Goal: Task Accomplishment & Management: Manage account settings

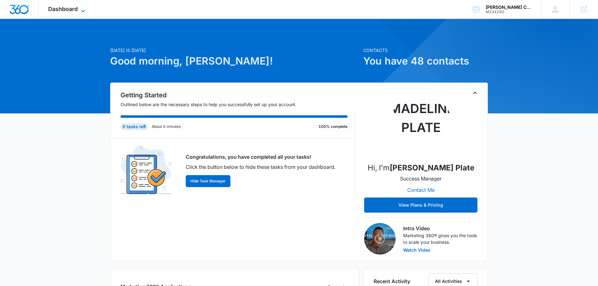
click at [75, 7] on span "Dashboard" at bounding box center [63, 9] width 30 height 7
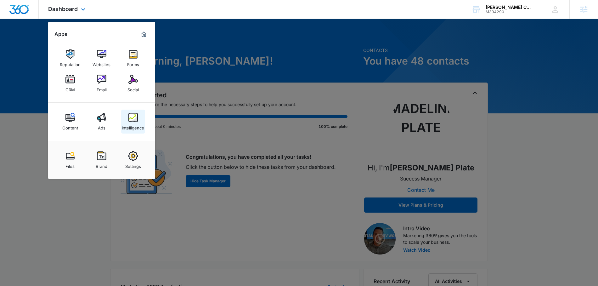
click at [134, 118] on img at bounding box center [132, 117] width 9 height 9
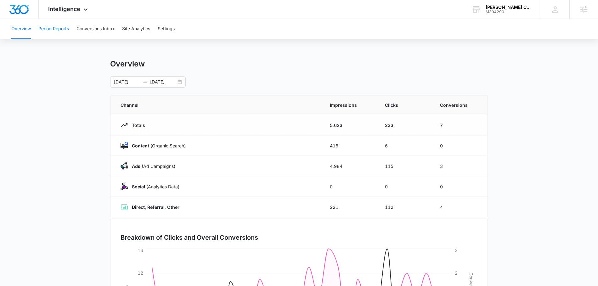
click at [65, 30] on button "Period Reports" at bounding box center [53, 29] width 31 height 20
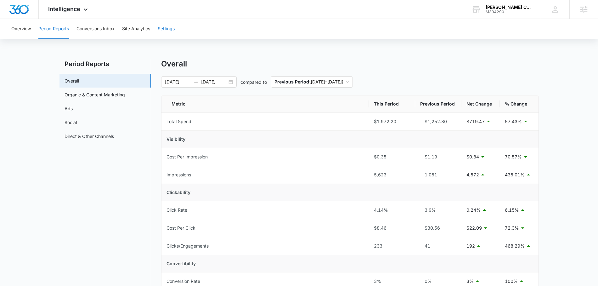
click at [170, 29] on button "Settings" at bounding box center [166, 29] width 17 height 20
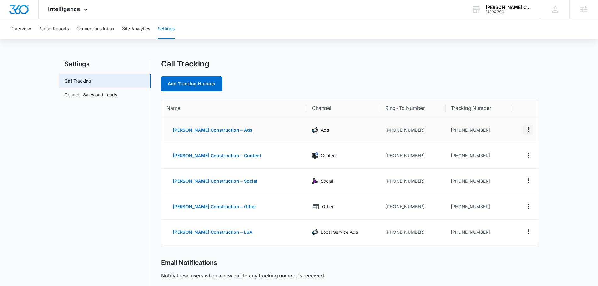
drag, startPoint x: 534, startPoint y: 128, endPoint x: 530, endPoint y: 130, distance: 4.5
click at [534, 128] on td at bounding box center [525, 129] width 26 height 25
click at [529, 131] on icon "Actions" at bounding box center [528, 130] width 8 height 8
click at [503, 136] on div "Delete" at bounding box center [498, 134] width 13 height 4
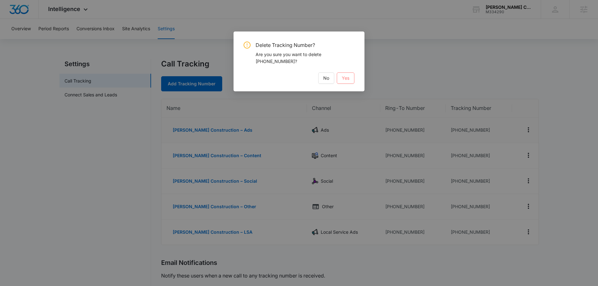
click at [345, 79] on span "Yes" at bounding box center [346, 78] width 8 height 7
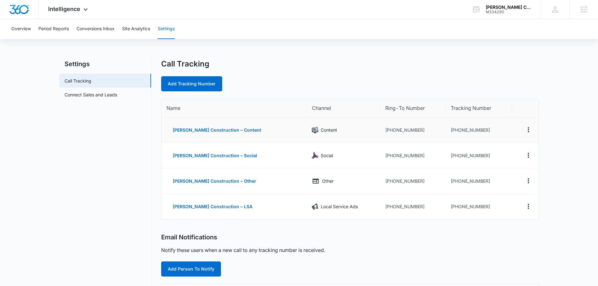
click at [528, 142] on td at bounding box center [525, 129] width 26 height 25
click at [528, 131] on icon "Actions" at bounding box center [528, 130] width 8 height 8
click at [502, 134] on div "Delete" at bounding box center [498, 134] width 13 height 4
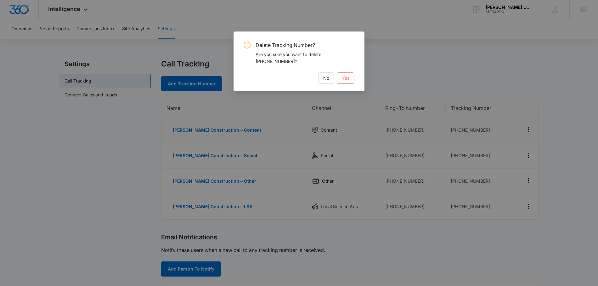
click at [342, 78] on span "Yes" at bounding box center [346, 78] width 8 height 7
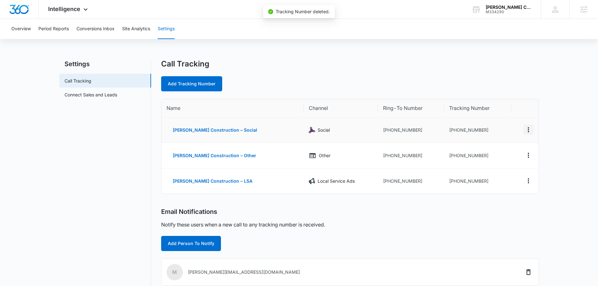
click at [527, 127] on icon "Actions" at bounding box center [528, 130] width 8 height 8
click at [509, 134] on button "Delete" at bounding box center [502, 134] width 36 height 9
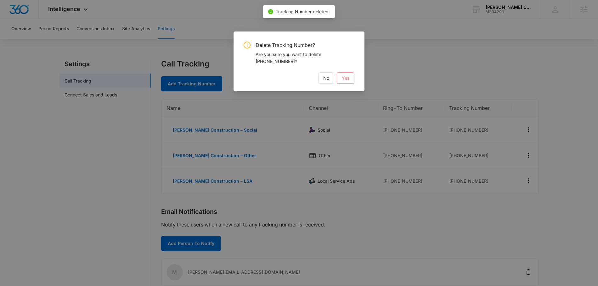
click at [350, 78] on button "Yes" at bounding box center [346, 77] width 18 height 11
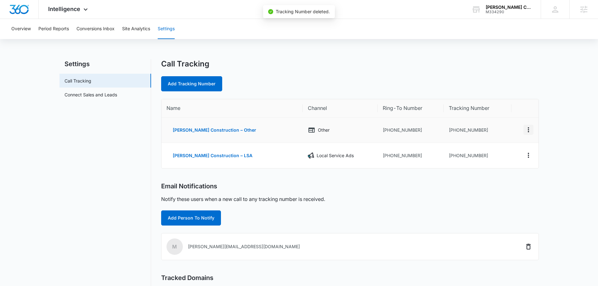
click at [530, 128] on icon "Actions" at bounding box center [528, 130] width 8 height 8
click at [513, 136] on button "Delete" at bounding box center [502, 134] width 36 height 9
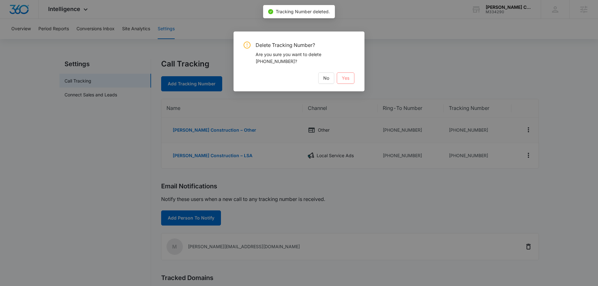
click at [348, 79] on span "Yes" at bounding box center [346, 78] width 8 height 7
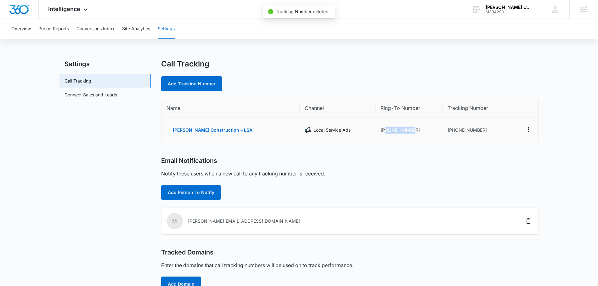
drag, startPoint x: 402, startPoint y: 131, endPoint x: 373, endPoint y: 131, distance: 29.3
click at [375, 131] on td "+12034287388" at bounding box center [408, 129] width 67 height 25
copy td "2034287388"
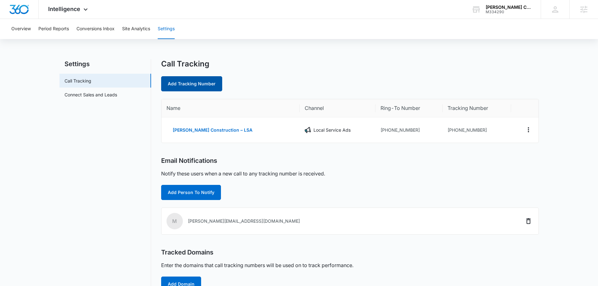
click at [196, 81] on link "Add Tracking Number" at bounding box center [191, 83] width 61 height 15
select select "by_area_code"
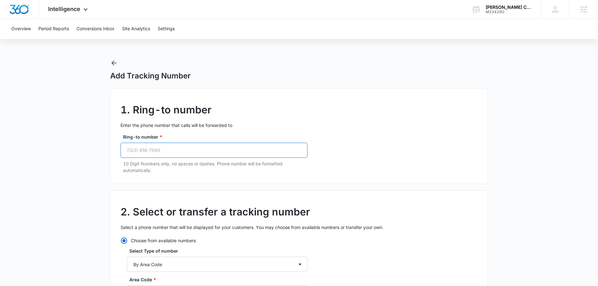
click at [187, 150] on input "Ring-to number *" at bounding box center [213, 150] width 187 height 15
paste input "(203) 428-7388"
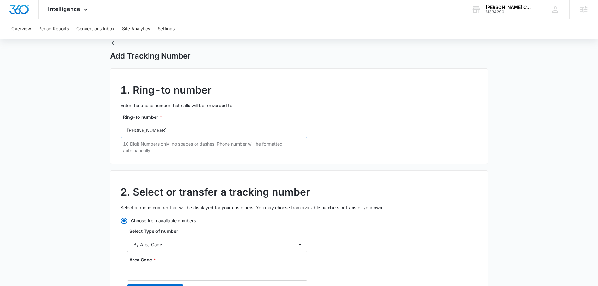
scroll to position [28, 0]
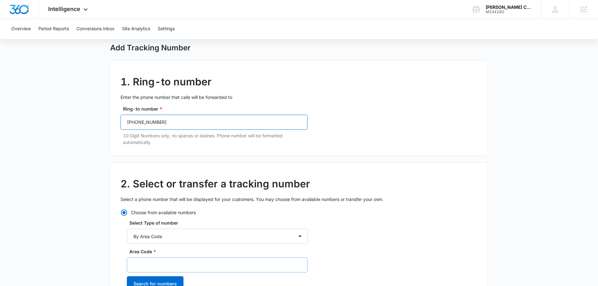
type input "(203) 428-7388"
click at [169, 258] on input "Area Code *" at bounding box center [217, 264] width 181 height 15
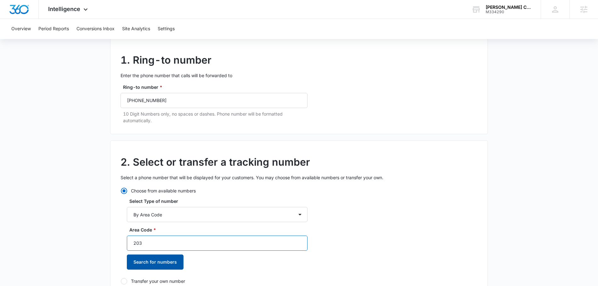
scroll to position [49, 0]
type input "203"
click at [168, 260] on button "Search for numbers" at bounding box center [155, 262] width 57 height 15
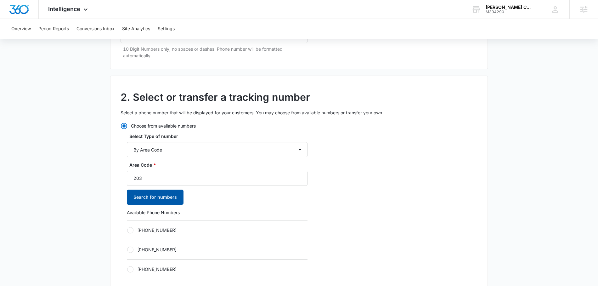
scroll to position [118, 0]
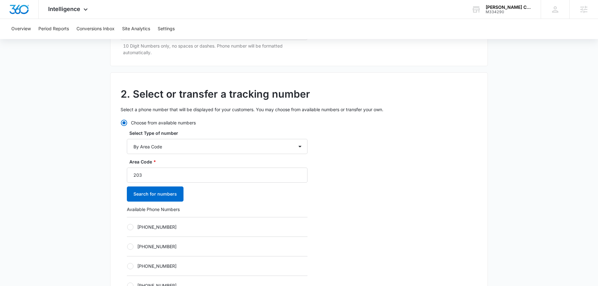
click at [132, 226] on div at bounding box center [130, 227] width 6 height 6
click at [127, 227] on input "+12034276643" at bounding box center [127, 227] width 0 height 0
radio input "true"
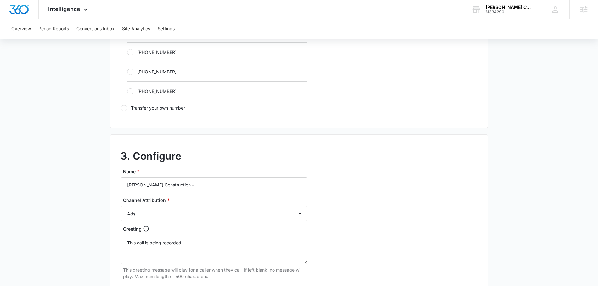
scroll to position [429, 0]
click at [213, 185] on input "Weaver Construction –" at bounding box center [213, 184] width 187 height 15
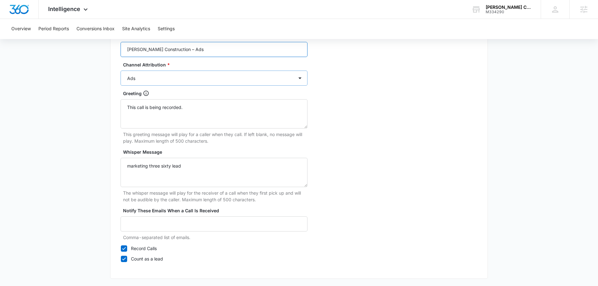
scroll to position [582, 0]
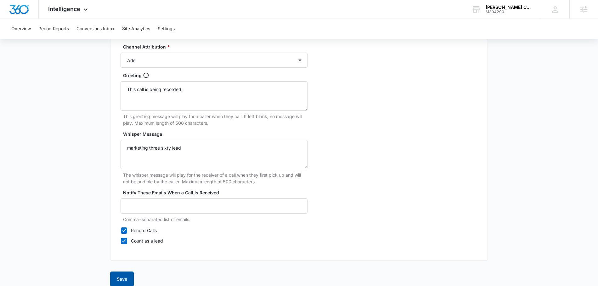
type input "Weaver Construction – Ads"
click at [120, 277] on button "Save" at bounding box center [122, 278] width 24 height 15
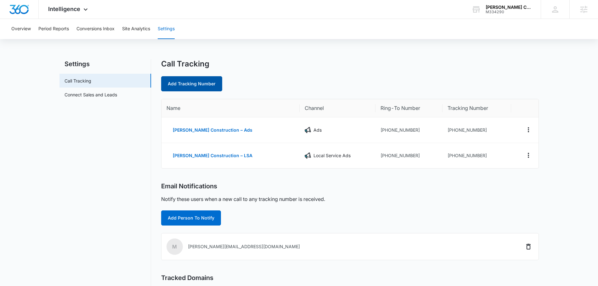
click at [188, 84] on link "Add Tracking Number" at bounding box center [191, 83] width 61 height 15
select select "by_area_code"
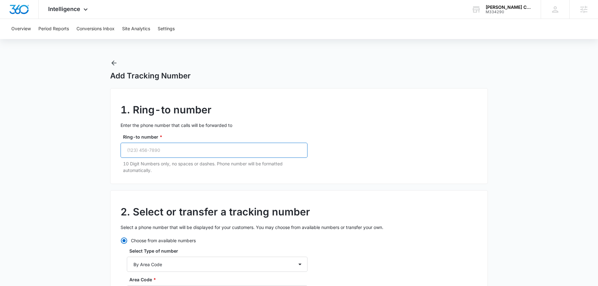
click at [177, 155] on input "Ring-to number *" at bounding box center [213, 150] width 187 height 15
paste input "(203) 428-7388"
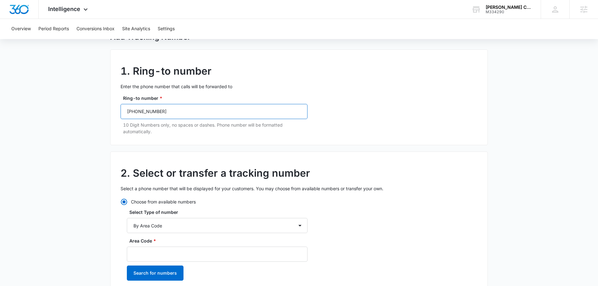
scroll to position [55, 0]
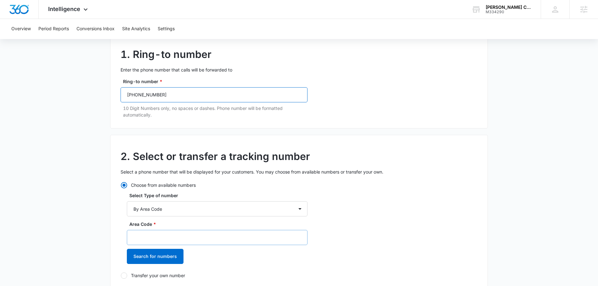
type input "(203) 428-7388"
click at [163, 234] on input "Area Code *" at bounding box center [217, 237] width 181 height 15
type input "203"
click at [160, 253] on button "Search for numbers" at bounding box center [155, 256] width 57 height 15
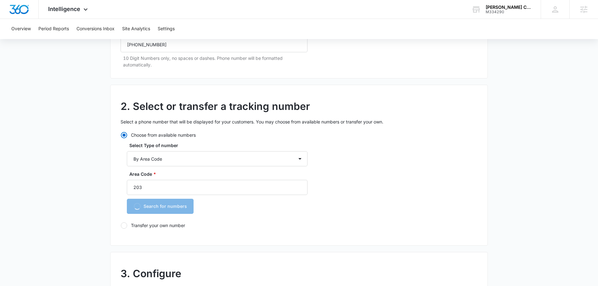
scroll to position [175, 0]
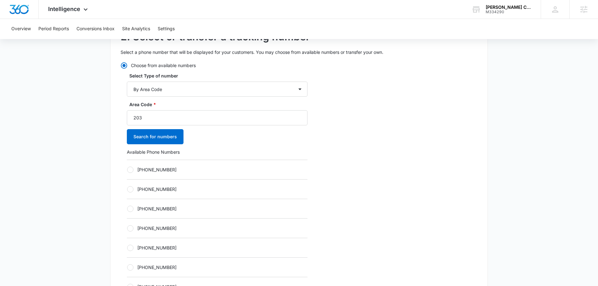
click at [132, 187] on div at bounding box center [130, 189] width 6 height 6
click at [127, 189] on input "+12034276646" at bounding box center [127, 189] width 0 height 0
radio input "true"
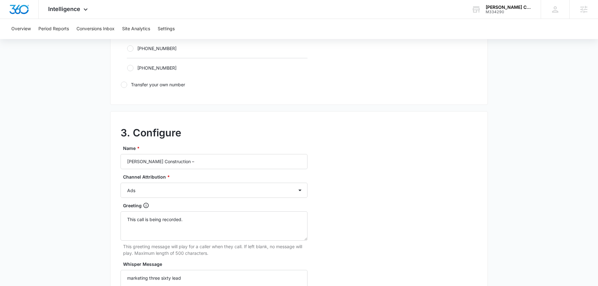
scroll to position [460, 0]
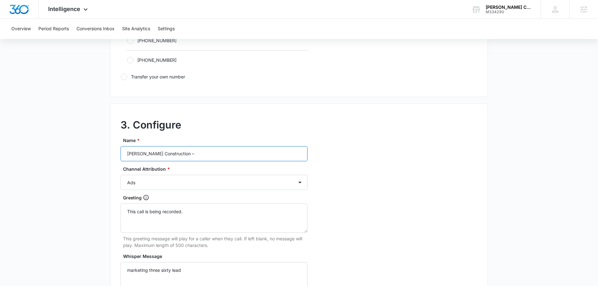
click at [192, 150] on input "Weaver Construction –" at bounding box center [213, 153] width 187 height 15
type input "Weaver Construction – Content"
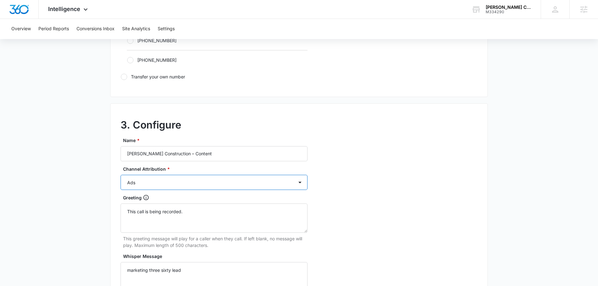
click at [187, 181] on select "Ads Local Service Ads Content Social Other" at bounding box center [213, 182] width 187 height 15
select select "CONTENT"
click at [120, 175] on select "Ads Local Service Ads Content Social Other" at bounding box center [213, 182] width 187 height 15
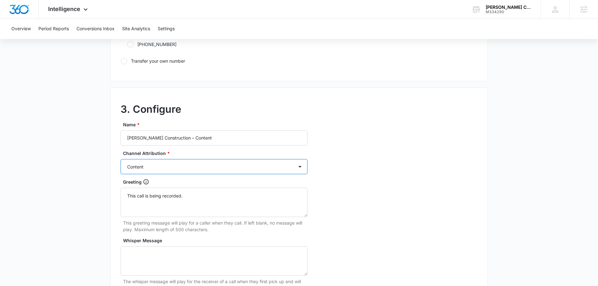
scroll to position [590, 0]
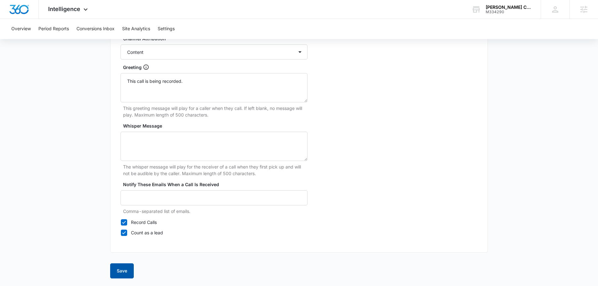
click at [122, 271] on button "Save" at bounding box center [122, 270] width 24 height 15
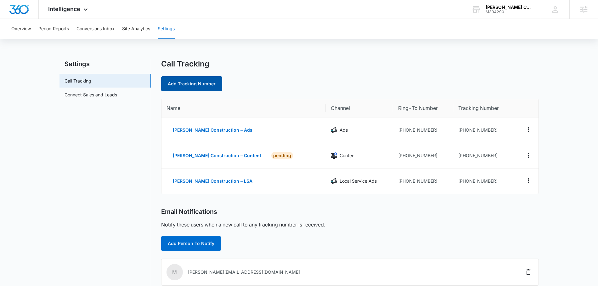
click at [194, 84] on link "Add Tracking Number" at bounding box center [191, 83] width 61 height 15
select select "by_area_code"
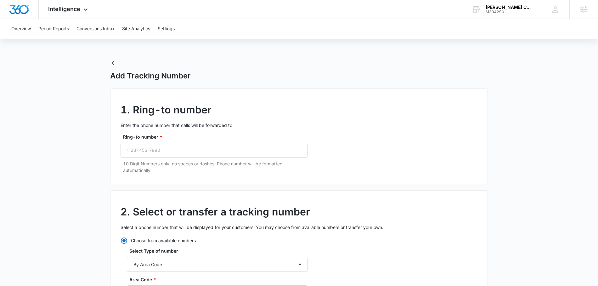
radio input "true"
click at [148, 152] on input "Ring-to number *" at bounding box center [213, 150] width 187 height 15
paste input "(203) 428-7388"
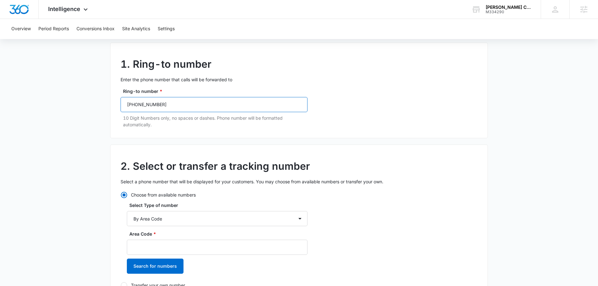
scroll to position [55, 0]
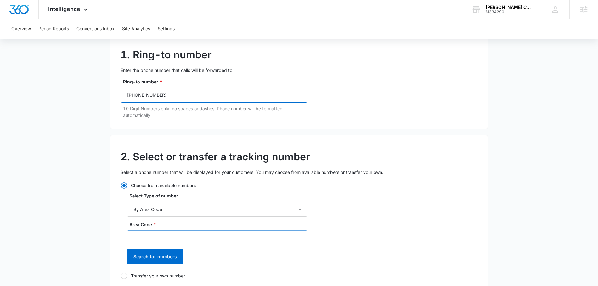
type input "(203) 428-7388"
click at [148, 238] on input "Area Code *" at bounding box center [217, 237] width 181 height 15
type input "203"
click at [152, 254] on button "Search for numbers" at bounding box center [155, 256] width 57 height 15
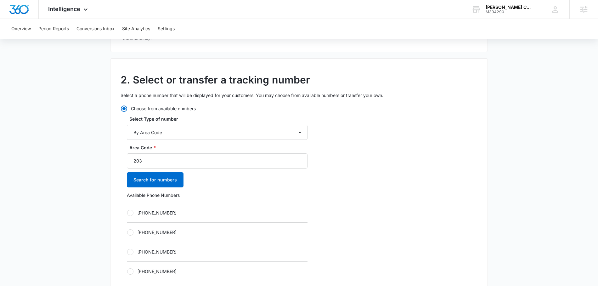
scroll to position [138, 0]
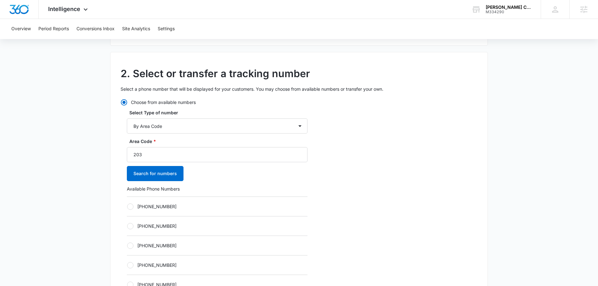
click at [130, 205] on div at bounding box center [130, 206] width 6 height 6
click at [127, 206] on input "+12034276645" at bounding box center [127, 206] width 0 height 0
radio input "true"
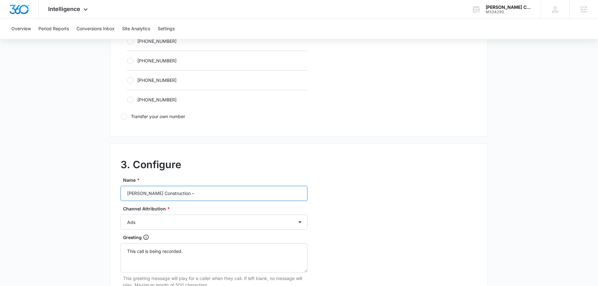
click at [194, 193] on input "Weaver Construction –" at bounding box center [213, 193] width 187 height 15
type input "Weaver Construction – Social"
click at [221, 217] on select "Ads Local Service Ads Content Social Other" at bounding box center [213, 220] width 187 height 15
select select "SOCIAL"
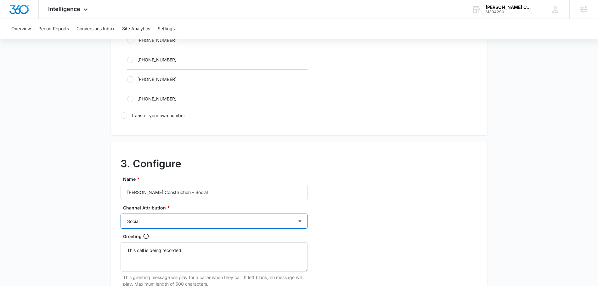
click at [120, 213] on select "Ads Local Service Ads Content Social Other" at bounding box center [213, 220] width 187 height 15
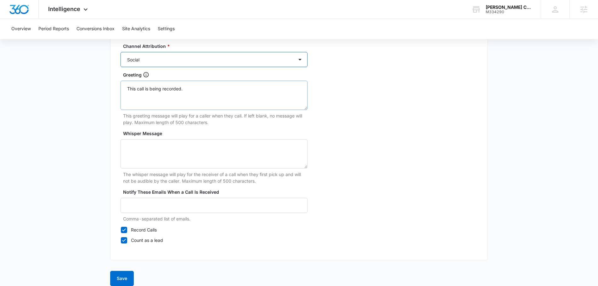
scroll to position [590, 0]
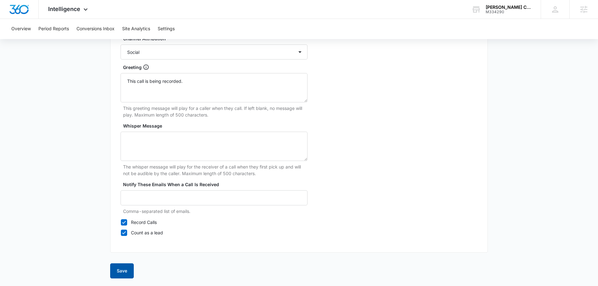
click at [119, 271] on button "Save" at bounding box center [122, 270] width 24 height 15
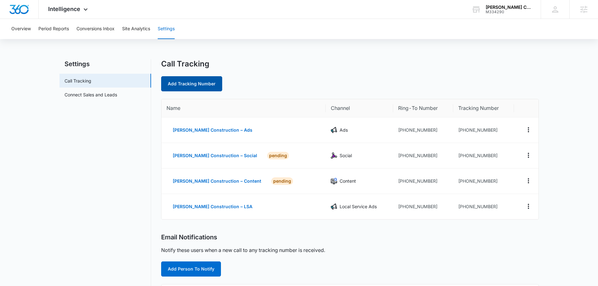
scroll to position [1, 0]
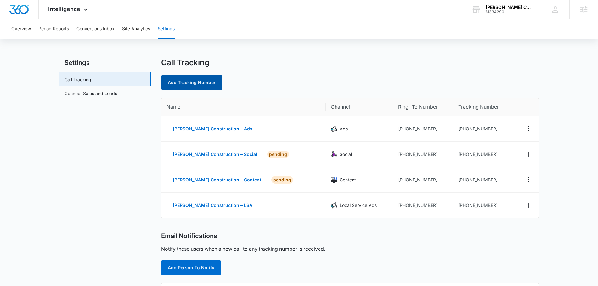
click at [189, 82] on link "Add Tracking Number" at bounding box center [191, 82] width 61 height 15
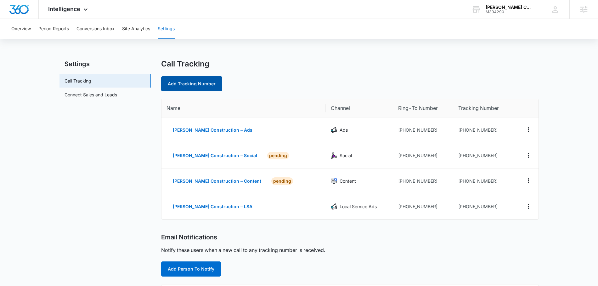
select select "by_area_code"
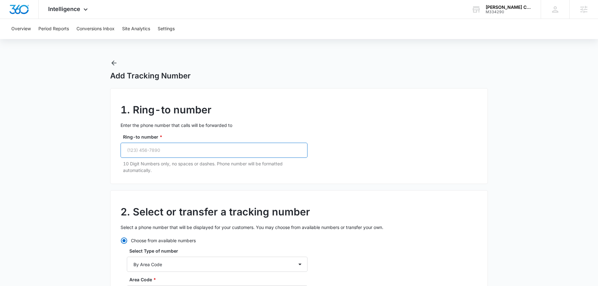
click at [173, 146] on input "Ring-to number *" at bounding box center [213, 150] width 187 height 15
paste input "(203) 428-7388"
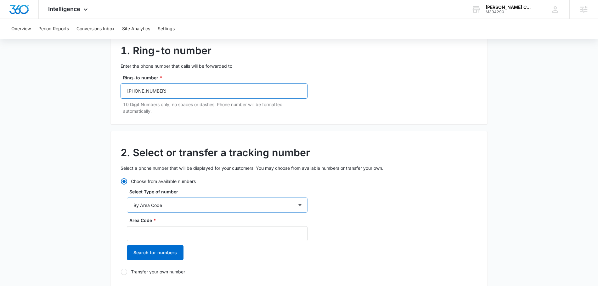
scroll to position [89, 0]
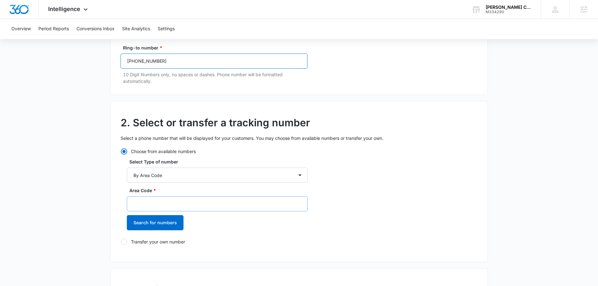
type input "(203) 428-7388"
click at [169, 202] on input "Area Code *" at bounding box center [217, 203] width 181 height 15
type input "203"
click at [160, 221] on button "Search for numbers" at bounding box center [155, 222] width 57 height 15
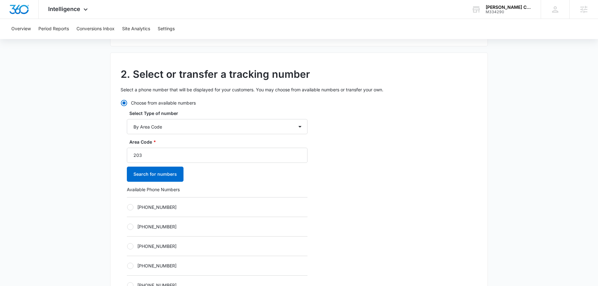
click at [133, 209] on label "+12034276647" at bounding box center [217, 207] width 181 height 7
click at [127, 207] on input "+12034276647" at bounding box center [127, 207] width 0 height 0
radio input "true"
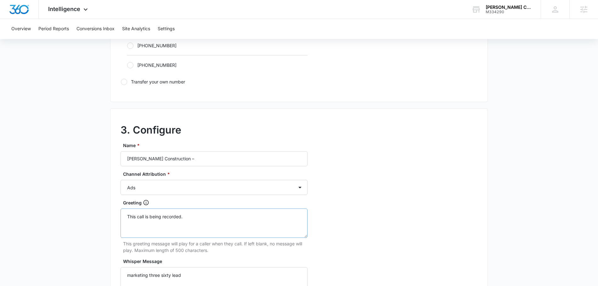
scroll to position [467, 0]
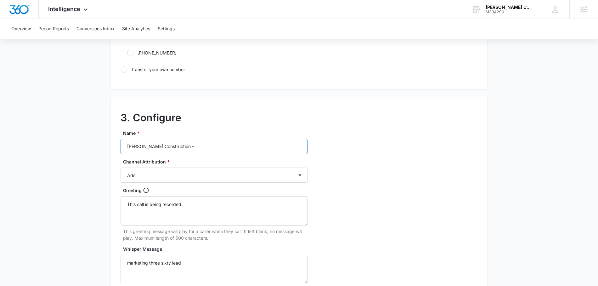
click at [196, 144] on input "Weaver Construction –" at bounding box center [213, 146] width 187 height 15
type input "Weaver Construction – Other"
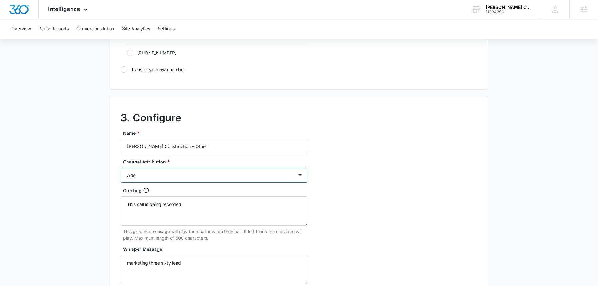
click at [195, 176] on select "Ads Local Service Ads Content Social Other" at bounding box center [213, 174] width 187 height 15
select select "OTHER"
click at [120, 167] on select "Ads Local Service Ads Content Social Other" at bounding box center [213, 174] width 187 height 15
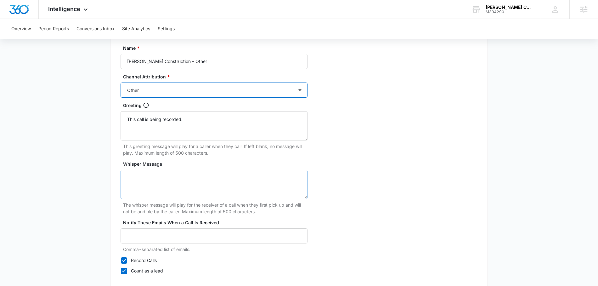
scroll to position [590, 0]
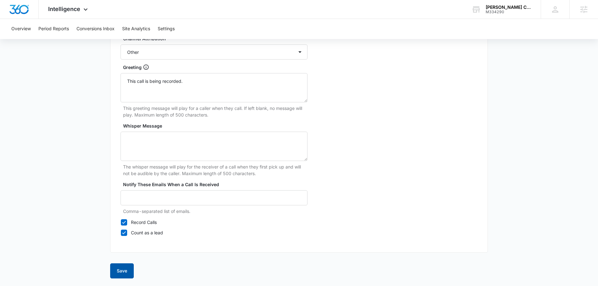
click at [126, 269] on button "Save" at bounding box center [122, 270] width 24 height 15
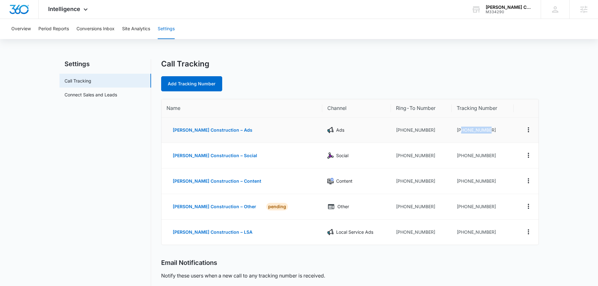
drag, startPoint x: 479, startPoint y: 130, endPoint x: 455, endPoint y: 130, distance: 24.9
click at [455, 130] on td "+12034276643" at bounding box center [482, 129] width 62 height 25
drag, startPoint x: 424, startPoint y: 129, endPoint x: 390, endPoint y: 128, distance: 33.7
click at [391, 128] on td "+12034287388" at bounding box center [421, 129] width 61 height 25
copy td "2034287388"
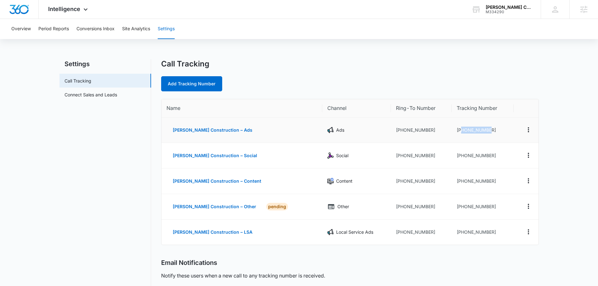
drag, startPoint x: 485, startPoint y: 129, endPoint x: 454, endPoint y: 130, distance: 30.5
click at [454, 130] on td "+12034276643" at bounding box center [482, 129] width 62 height 25
copy td "2034276643"
drag, startPoint x: 485, startPoint y: 156, endPoint x: 314, endPoint y: 159, distance: 171.5
click at [454, 156] on td "+12034276645" at bounding box center [482, 155] width 62 height 25
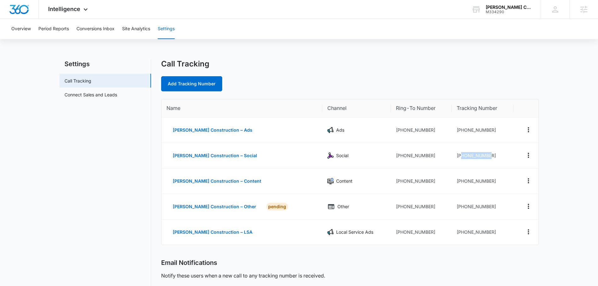
copy td "2034276645"
drag, startPoint x: 488, startPoint y: 181, endPoint x: 456, endPoint y: 179, distance: 32.8
click at [456, 179] on td "+12034276646" at bounding box center [482, 180] width 62 height 25
copy td "2034276646"
drag, startPoint x: 485, startPoint y: 207, endPoint x: 444, endPoint y: 202, distance: 41.8
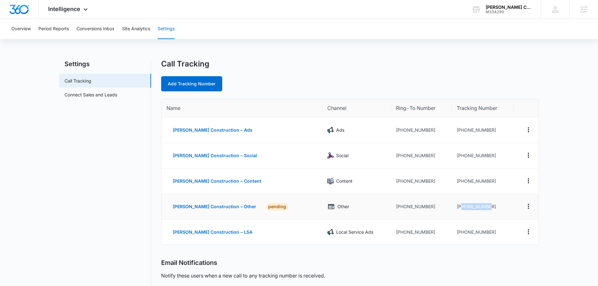
click at [454, 206] on td "+12034276647" at bounding box center [482, 206] width 62 height 25
copy td "2034276647"
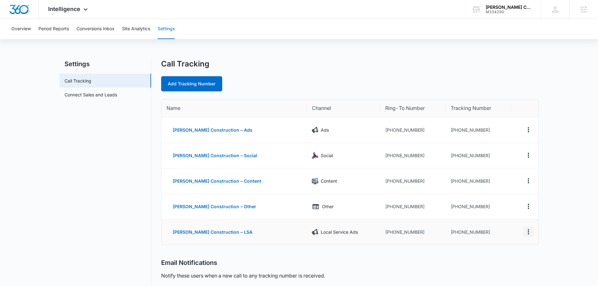
drag, startPoint x: 165, startPoint y: 106, endPoint x: 530, endPoint y: 234, distance: 386.9
click at [530, 234] on table "Name Channel Ring-To Number Tracking Number Weaver Construction – Ads Ads +1203…" at bounding box center [349, 171] width 377 height 145
copy colgroup
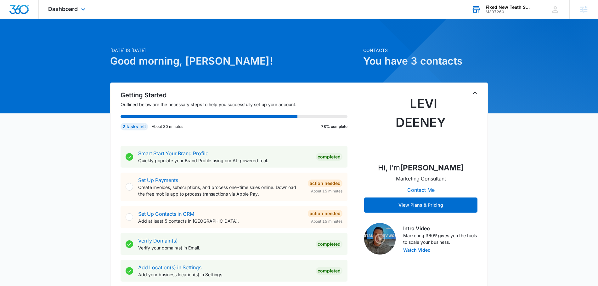
click at [505, 11] on div "M337260" at bounding box center [508, 12] width 46 height 4
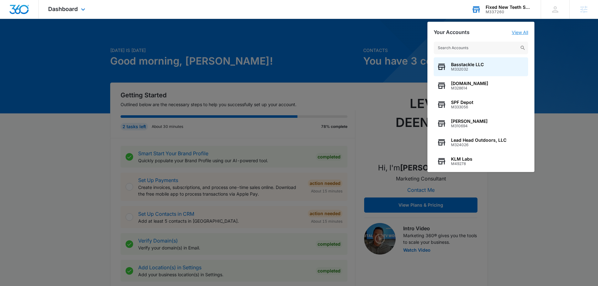
click at [518, 32] on link "View All" at bounding box center [520, 32] width 16 height 5
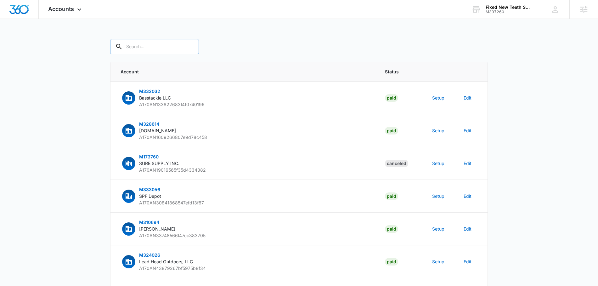
paste input "M337260"
type input "M337260"
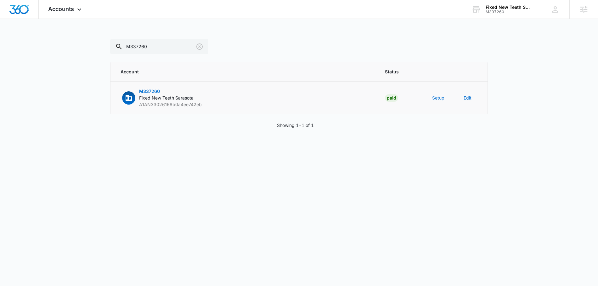
click at [434, 98] on button "Setup" at bounding box center [438, 97] width 12 height 7
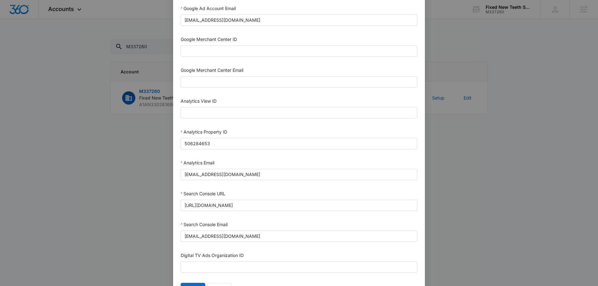
scroll to position [275, 0]
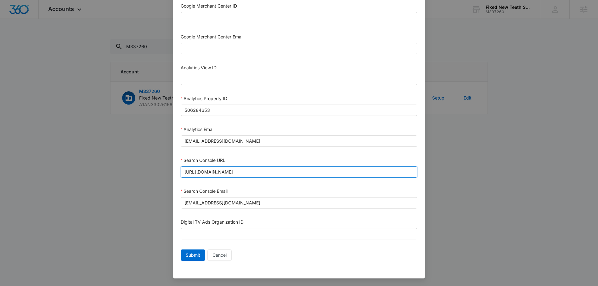
click at [270, 174] on input "https://fixednewteethsarasota.com" at bounding box center [299, 171] width 237 height 11
paste input "/"
type input "https://fixednewteethsarasota.com/"
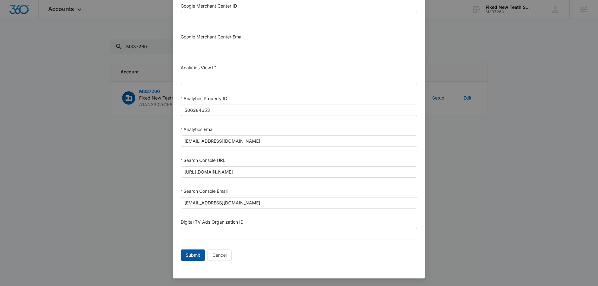
click at [188, 256] on span "Submit" at bounding box center [193, 254] width 14 height 7
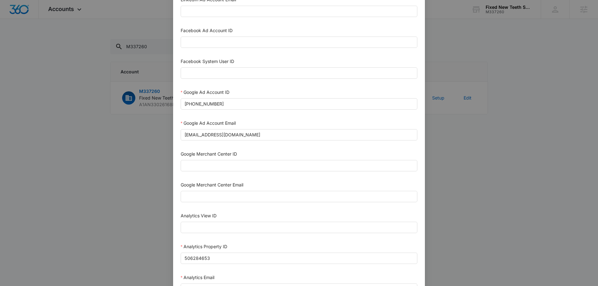
scroll to position [70, 0]
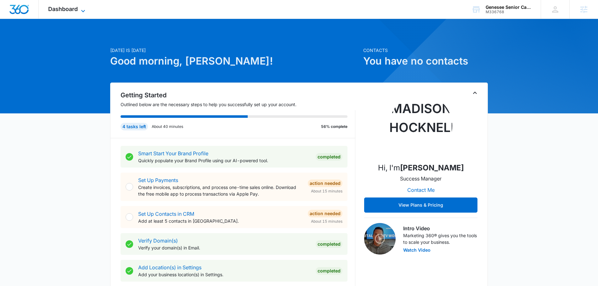
click at [73, 10] on span "Dashboard" at bounding box center [63, 9] width 30 height 7
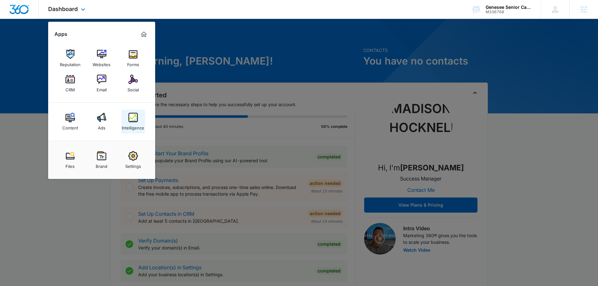
click at [138, 120] on link "Intelligence" at bounding box center [133, 121] width 24 height 24
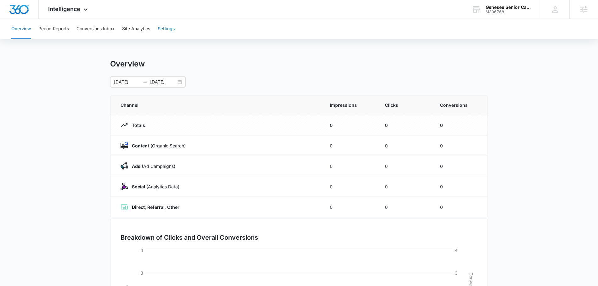
click at [174, 28] on button "Settings" at bounding box center [166, 29] width 17 height 20
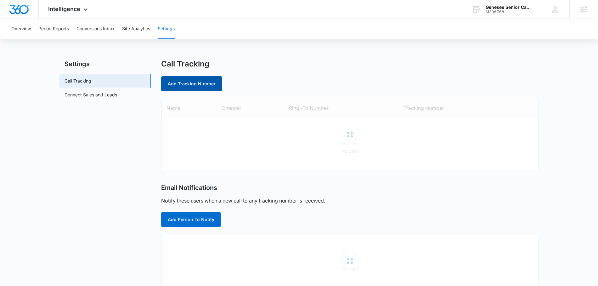
click at [189, 85] on link "Add Tracking Number" at bounding box center [191, 83] width 61 height 15
select select "by_area_code"
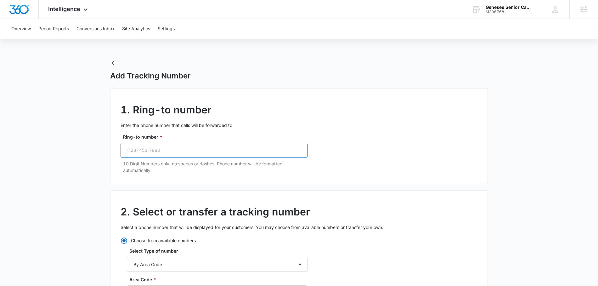
click at [153, 151] on input "Ring-to number *" at bounding box center [213, 150] width 187 height 15
paste input "(206) 949-5950"
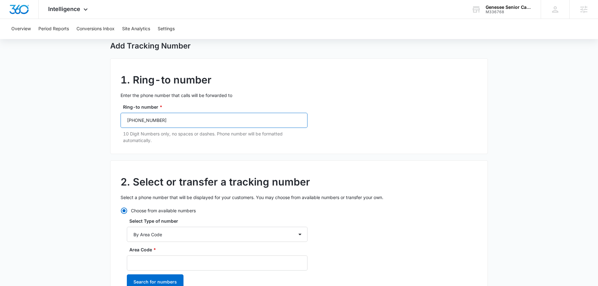
scroll to position [41, 0]
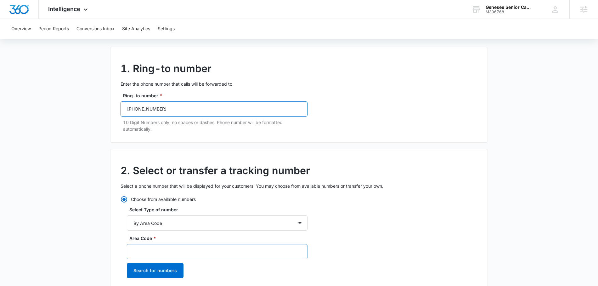
type input "(206) 949-5950"
click at [147, 250] on input "Area Code *" at bounding box center [217, 251] width 181 height 15
type input "206"
click at [152, 270] on button "Search for numbers" at bounding box center [155, 270] width 57 height 15
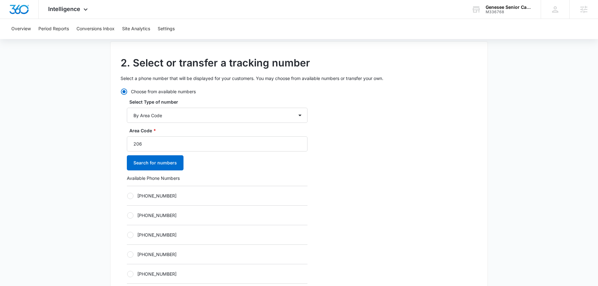
click at [133, 197] on label "[PHONE_NUMBER]" at bounding box center [217, 195] width 181 height 7
click at [127, 196] on input "[PHONE_NUMBER]" at bounding box center [127, 195] width 0 height 0
radio input "true"
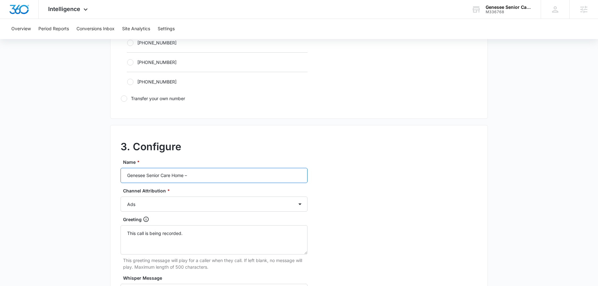
click at [213, 172] on input "Genesee Senior Care Home –" at bounding box center [213, 175] width 187 height 15
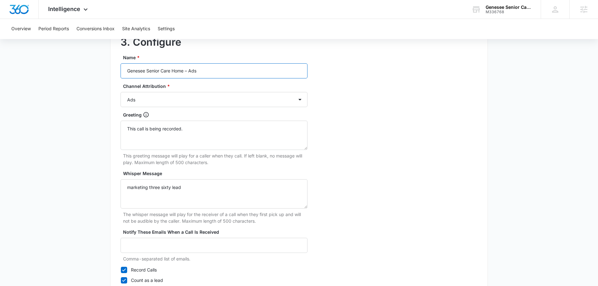
scroll to position [590, 0]
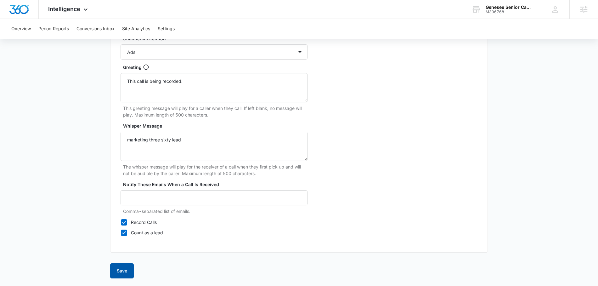
type input "Genesee Senior Care Home – Ads"
click at [116, 271] on button "Save" at bounding box center [122, 270] width 24 height 15
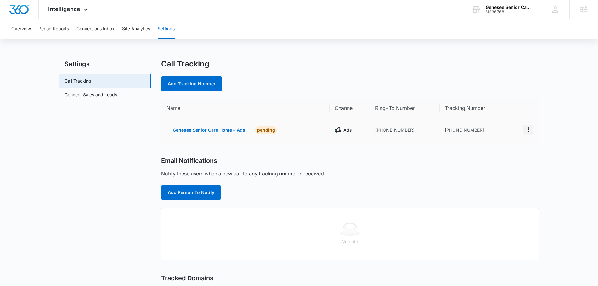
click at [528, 134] on button "Actions" at bounding box center [528, 130] width 10 height 10
click at [503, 121] on div "Edit" at bounding box center [498, 123] width 13 height 4
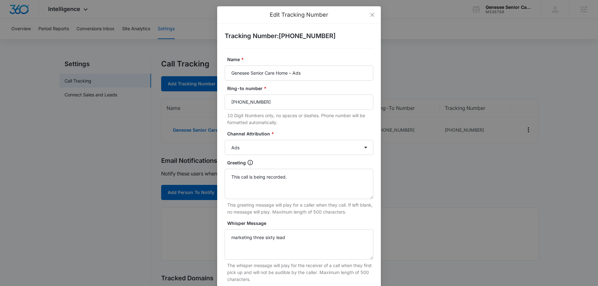
scroll to position [94, 0]
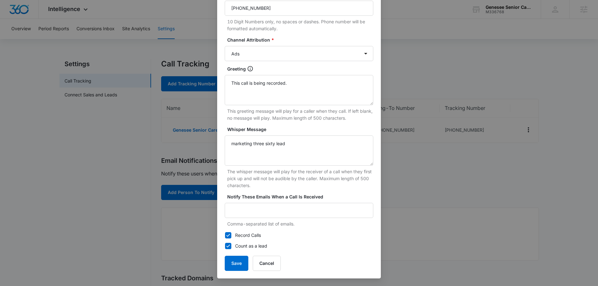
click at [227, 235] on icon at bounding box center [228, 235] width 6 height 6
click at [225, 235] on input "Record Calls" at bounding box center [225, 235] width 0 height 0
checkbox input "false"
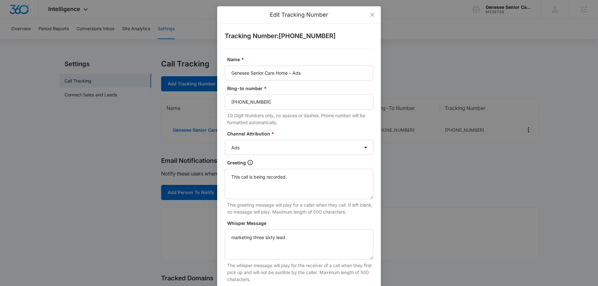
scroll to position [42, 0]
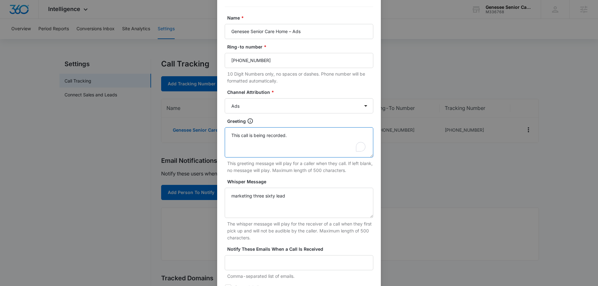
drag, startPoint x: 303, startPoint y: 135, endPoint x: 210, endPoint y: 128, distance: 93.0
click at [212, 128] on div "Edit Tracking Number Tracking Number : +12068092934 Name * Genesee Senior Care …" at bounding box center [299, 143] width 598 height 286
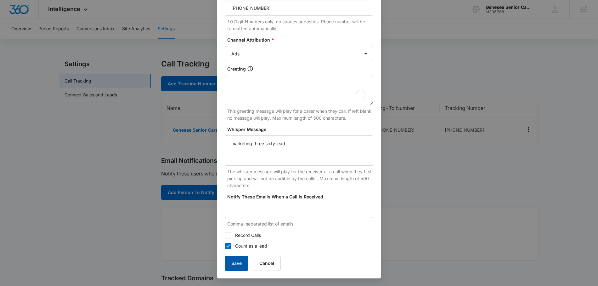
click at [238, 264] on button "Save" at bounding box center [237, 262] width 24 height 15
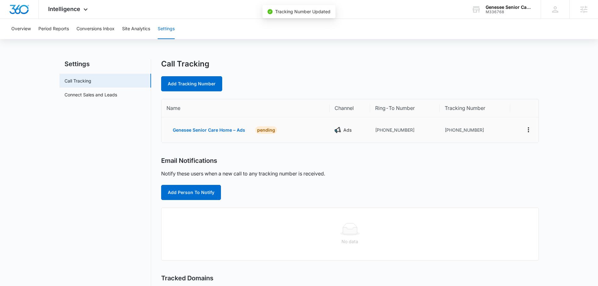
scroll to position [87, 0]
click at [190, 86] on link "Add Tracking Number" at bounding box center [191, 83] width 61 height 15
select select "by_area_code"
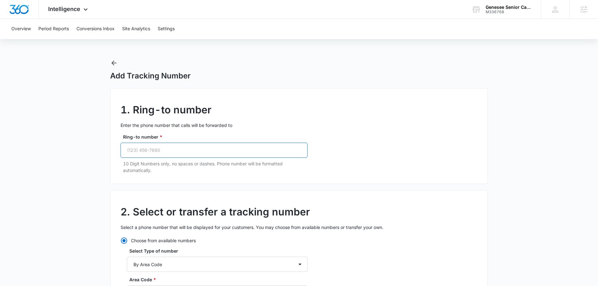
click at [192, 150] on input "Ring-to number *" at bounding box center [213, 150] width 187 height 15
paste input "(206) 949-5950"
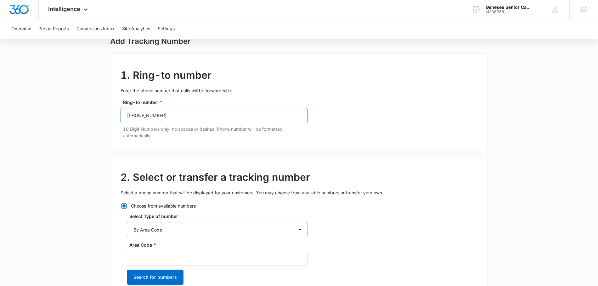
scroll to position [90, 0]
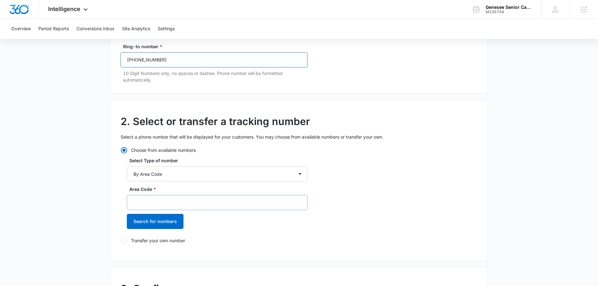
type input "(206) 949-5950"
click at [180, 200] on input "Area Code *" at bounding box center [217, 202] width 181 height 15
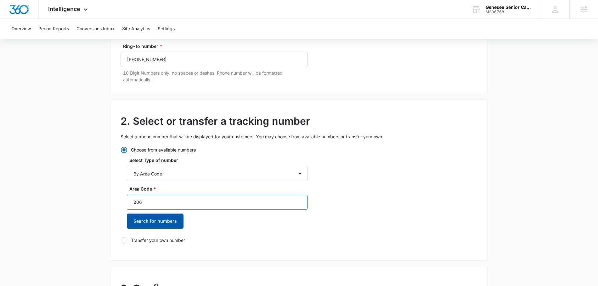
type input "206"
click at [170, 223] on button "Search for numbers" at bounding box center [155, 220] width 57 height 15
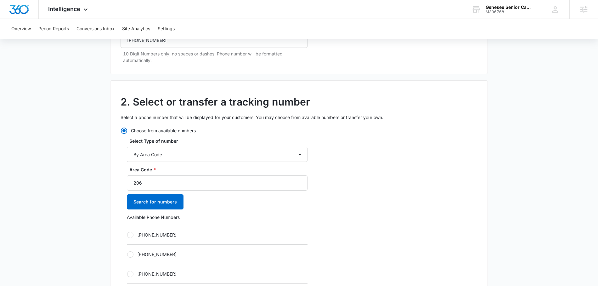
click at [134, 234] on label "+12068092935" at bounding box center [217, 234] width 181 height 7
click at [127, 234] on input "+12068092935" at bounding box center [127, 234] width 0 height 0
radio input "true"
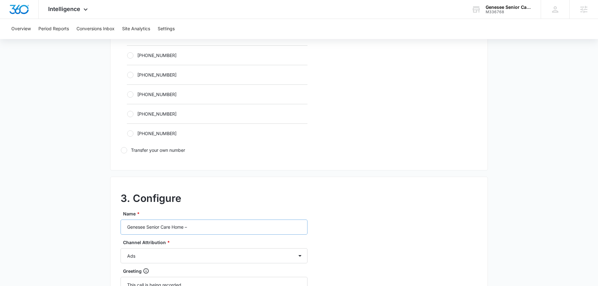
scroll to position [391, 0]
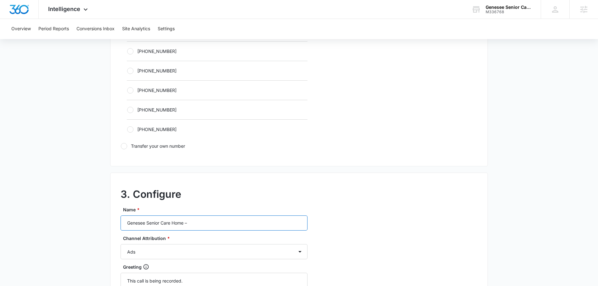
click at [211, 225] on input "Genesee Senior Care Home –" at bounding box center [213, 222] width 187 height 15
type input "Genesee Senior Care Home – Content"
click at [192, 248] on select "Ads Local Service Ads Content Social Other" at bounding box center [213, 251] width 187 height 15
select select "CONTENT"
click at [120, 244] on select "Ads Local Service Ads Content Social Other" at bounding box center [213, 251] width 187 height 15
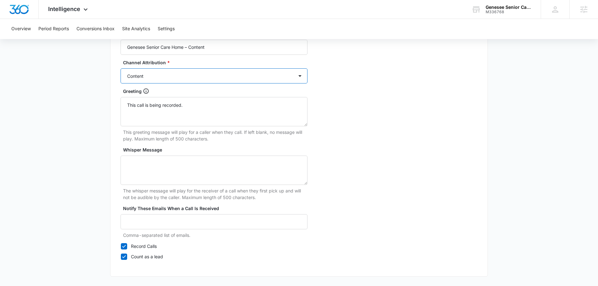
scroll to position [573, 0]
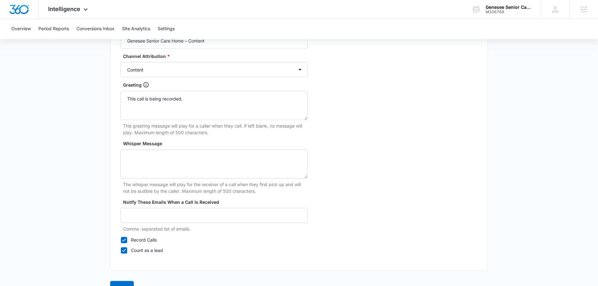
click at [128, 240] on label "Record Calls" at bounding box center [213, 239] width 187 height 7
click at [121, 240] on input "Record Calls" at bounding box center [120, 239] width 0 height 0
checkbox input "false"
drag, startPoint x: 190, startPoint y: 100, endPoint x: 99, endPoint y: 91, distance: 91.6
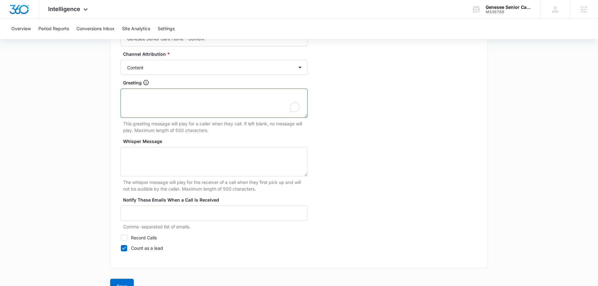
scroll to position [590, 0]
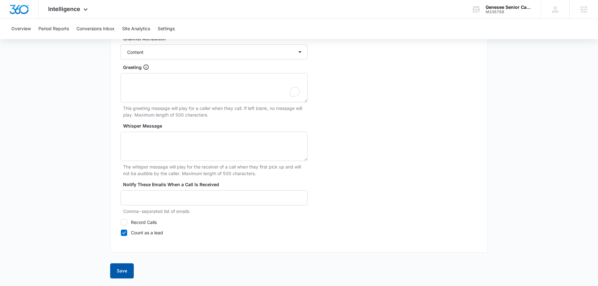
click at [121, 269] on button "Save" at bounding box center [122, 270] width 24 height 15
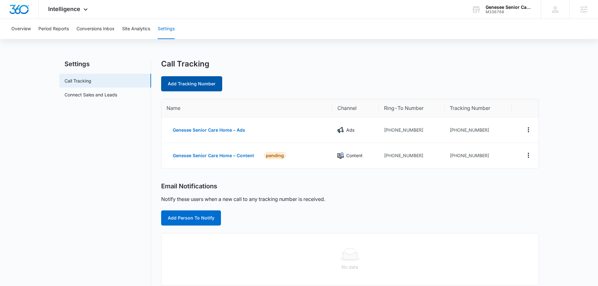
click at [200, 85] on link "Add Tracking Number" at bounding box center [191, 83] width 61 height 15
select select "by_area_code"
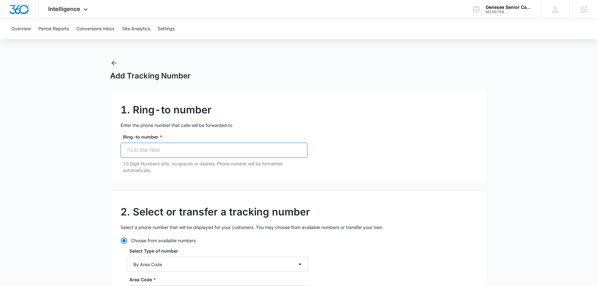
click at [183, 154] on input "Ring-to number *" at bounding box center [213, 150] width 187 height 15
paste input "(206) 949-5950"
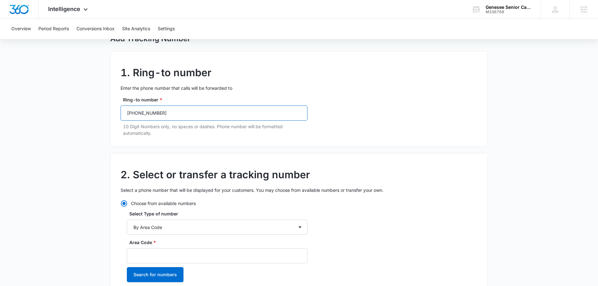
scroll to position [92, 0]
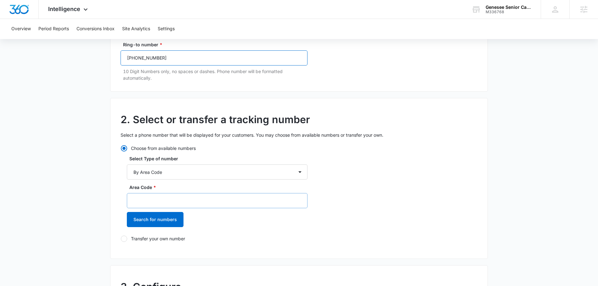
type input "(206) 949-5950"
click at [160, 202] on input "Area Code *" at bounding box center [217, 200] width 181 height 15
type input "206"
click at [154, 218] on button "Search for numbers" at bounding box center [155, 219] width 57 height 15
click at [132, 251] on div at bounding box center [130, 252] width 6 height 6
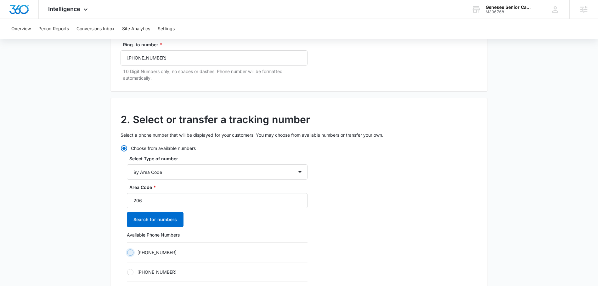
click at [127, 252] on input "+12068092936" at bounding box center [127, 252] width 0 height 0
radio input "true"
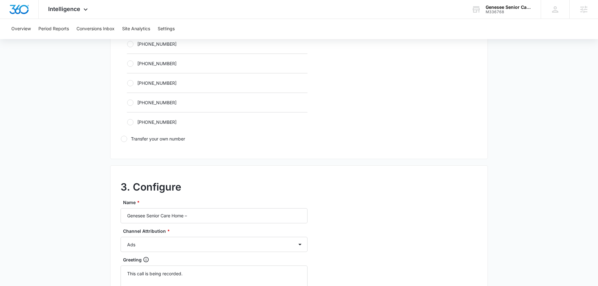
scroll to position [418, 0]
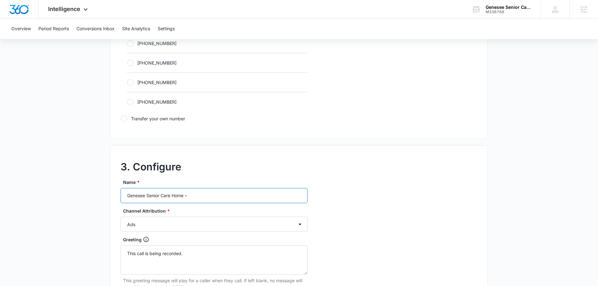
click at [211, 197] on input "Genesee Senior Care Home –" at bounding box center [213, 195] width 187 height 15
type input "Genesee Senior Care Home – Social"
click at [204, 224] on select "Ads Local Service Ads Content Social Other" at bounding box center [213, 223] width 187 height 15
select select "SOCIAL"
click at [120, 216] on select "Ads Local Service Ads Content Social Other" at bounding box center [213, 223] width 187 height 15
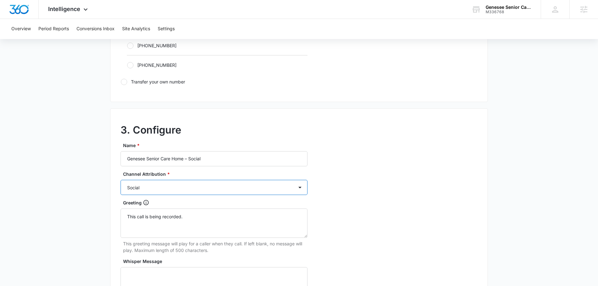
scroll to position [590, 0]
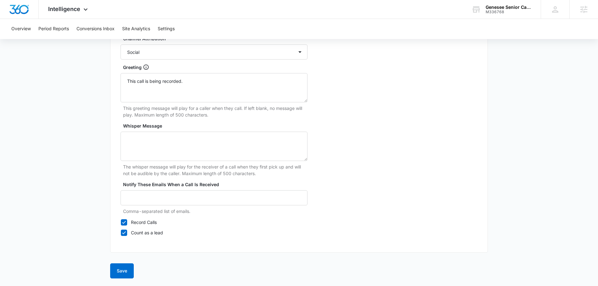
click at [121, 224] on icon at bounding box center [124, 222] width 6 height 6
click at [121, 222] on input "Record Calls" at bounding box center [120, 222] width 0 height 0
checkbox input "false"
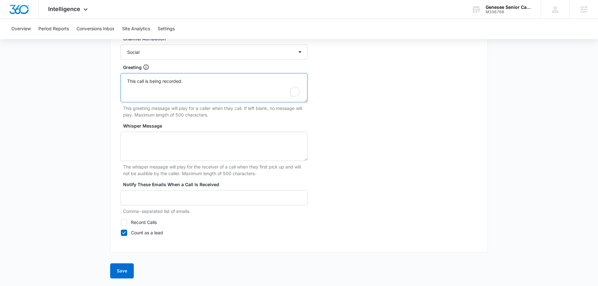
drag, startPoint x: 191, startPoint y: 77, endPoint x: 125, endPoint y: 79, distance: 65.8
click at [125, 79] on textarea "This call is being recorded." at bounding box center [213, 87] width 187 height 29
drag, startPoint x: 199, startPoint y: 81, endPoint x: 117, endPoint y: 80, distance: 82.4
click at [117, 80] on div "3. Configure Name * Genesee Senior Care Home – Social Channel Attribution * Ads…" at bounding box center [299, 112] width 378 height 279
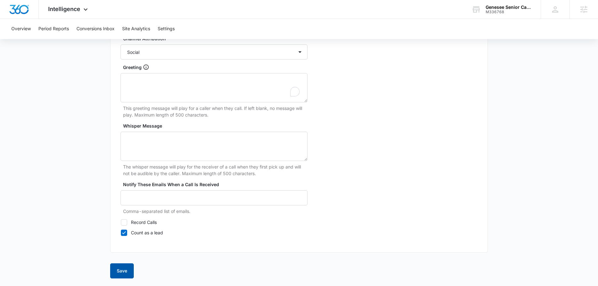
click at [126, 267] on button "Save" at bounding box center [122, 270] width 24 height 15
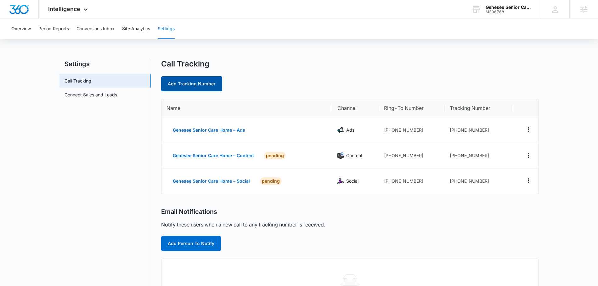
click at [197, 90] on link "Add Tracking Number" at bounding box center [191, 83] width 61 height 15
select select "by_area_code"
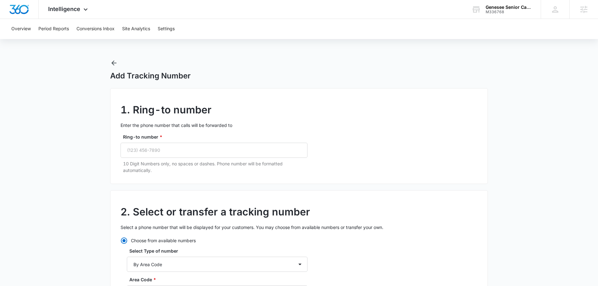
click at [154, 158] on div "Ring-to number * 10 Digit Numbers only, no spaces or dashes. Phone number will …" at bounding box center [213, 153] width 187 height 40
click at [154, 151] on input "Ring-to number *" at bounding box center [213, 150] width 187 height 15
paste input "(206) 949-5950"
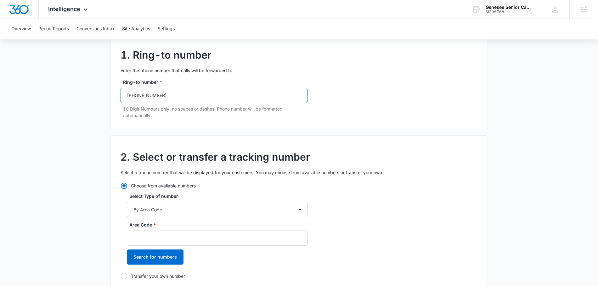
scroll to position [65, 0]
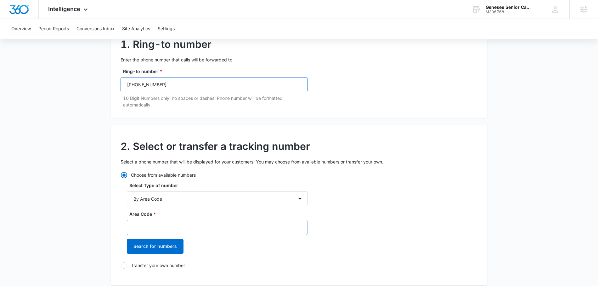
type input "(206) 949-5950"
click at [158, 226] on input "Area Code *" at bounding box center [217, 227] width 181 height 15
type input "206"
click at [165, 248] on button "Search for numbers" at bounding box center [155, 245] width 57 height 15
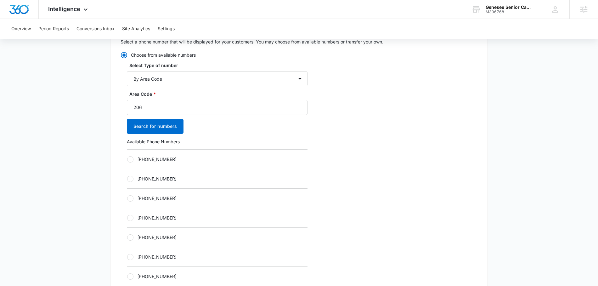
scroll to position [187, 0]
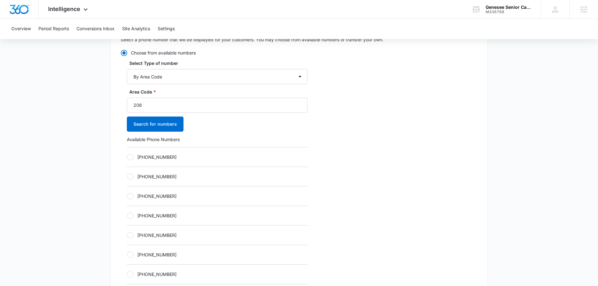
click at [127, 151] on div "+12068092937" at bounding box center [217, 157] width 181 height 20
click at [127, 156] on div at bounding box center [130, 157] width 6 height 6
click at [127, 157] on input "+12068092937" at bounding box center [127, 157] width 0 height 0
radio input "true"
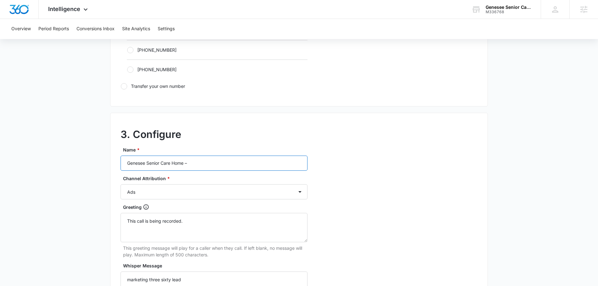
click at [208, 164] on input "Genesee Senior Care Home –" at bounding box center [213, 162] width 187 height 15
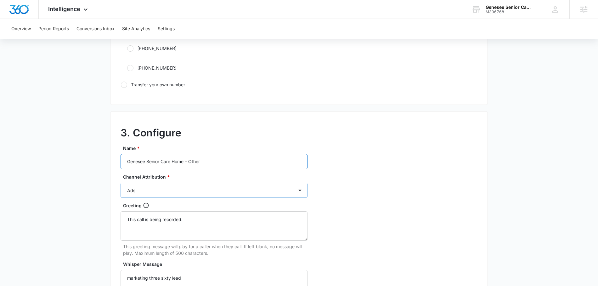
type input "Genesee Senior Care Home – Other"
click at [187, 190] on select "Ads Local Service Ads Content Social Other" at bounding box center [213, 189] width 187 height 15
select select "OTHER"
click at [120, 182] on select "Ads Local Service Ads Content Social Other" at bounding box center [213, 189] width 187 height 15
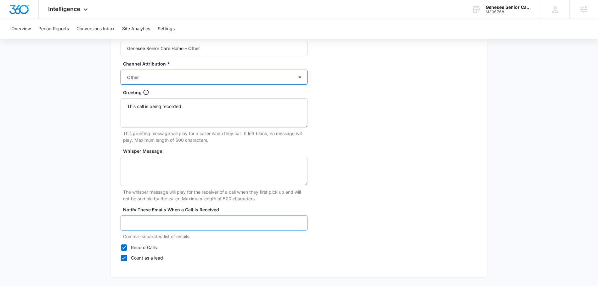
scroll to position [566, 0]
click at [126, 245] on icon at bounding box center [124, 247] width 6 height 6
click at [121, 246] on input "Record Calls" at bounding box center [120, 246] width 0 height 0
checkbox input "false"
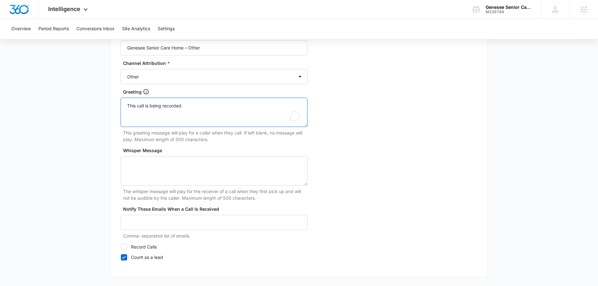
drag, startPoint x: 193, startPoint y: 108, endPoint x: 102, endPoint y: 98, distance: 91.1
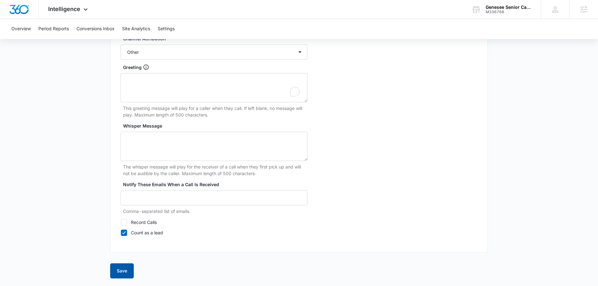
click at [119, 268] on button "Save" at bounding box center [122, 270] width 24 height 15
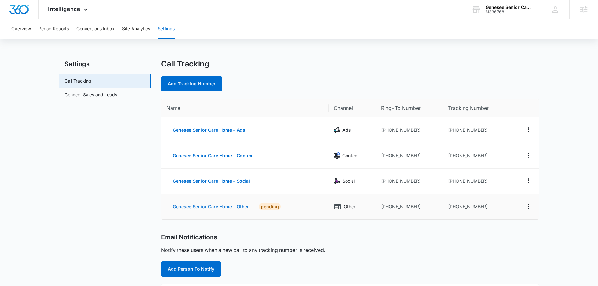
scroll to position [176, 0]
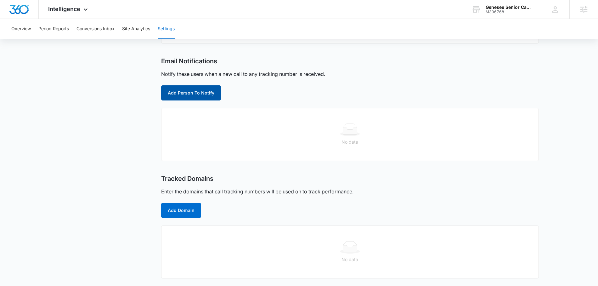
click at [180, 91] on button "Add Person To Notify" at bounding box center [191, 92] width 60 height 15
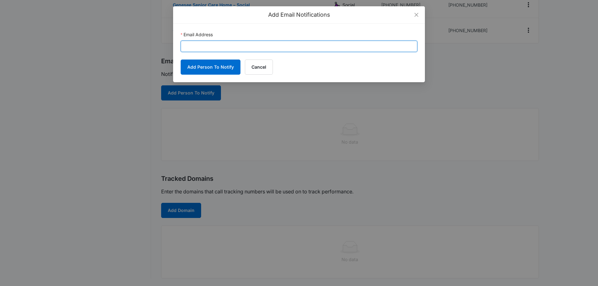
drag, startPoint x: 196, startPoint y: 45, endPoint x: 198, endPoint y: 49, distance: 4.4
click at [196, 45] on input "Email Address" at bounding box center [299, 46] width 237 height 11
paste input "Madison.hocknell@madwire.com"
type input "Madison.hocknell@madwire.com"
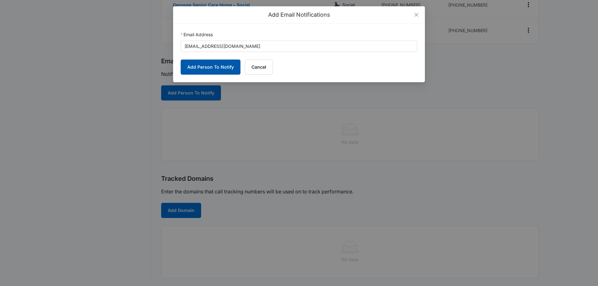
click at [198, 64] on button "Add Person To Notify" at bounding box center [211, 66] width 60 height 15
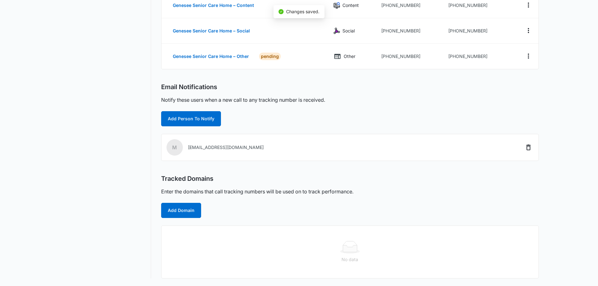
scroll to position [150, 0]
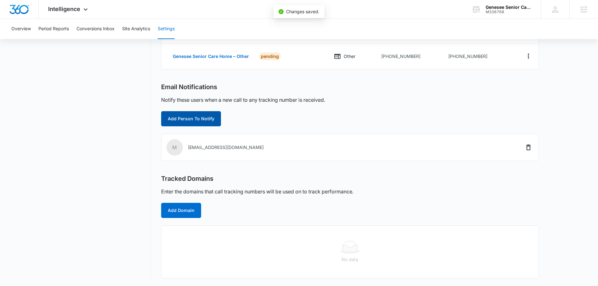
click at [176, 118] on button "Add Person To Notify" at bounding box center [191, 118] width 60 height 15
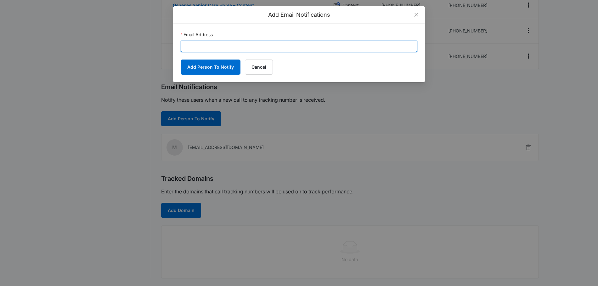
click at [218, 44] on input "Email Address" at bounding box center [299, 46] width 237 height 11
paste input "Valgocan@gmail.com"
type input "Valgocan@gmail.com"
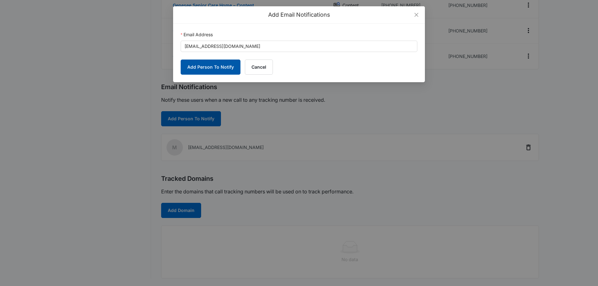
click at [197, 67] on button "Add Person To Notify" at bounding box center [211, 66] width 60 height 15
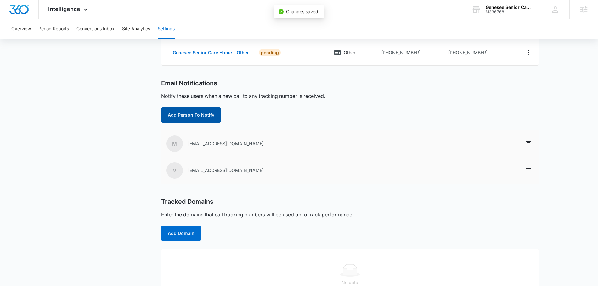
scroll to position [177, 0]
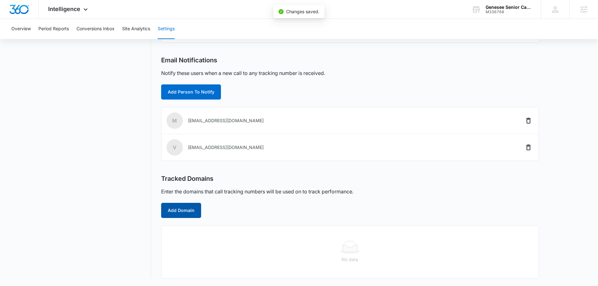
click at [182, 208] on button "Add Domain" at bounding box center [181, 210] width 40 height 15
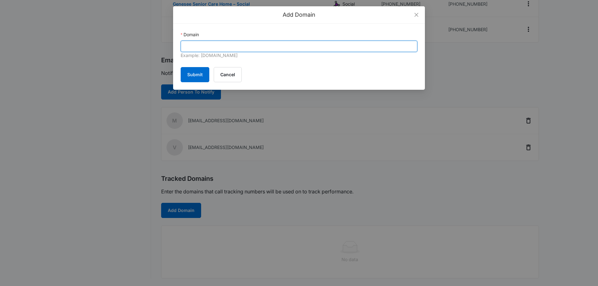
click at [241, 46] on input "Domain" at bounding box center [299, 46] width 237 height 11
paste input "https://geneseeafh.com/"
type input "https://geneseeafh.com/"
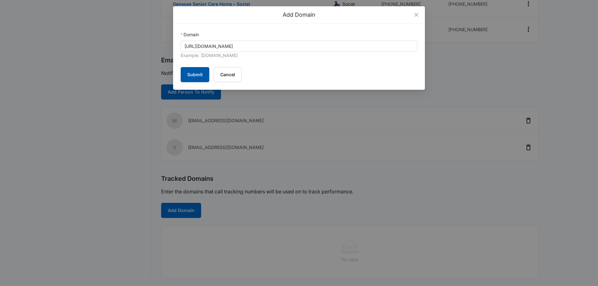
click at [196, 76] on button "Submit" at bounding box center [195, 74] width 29 height 15
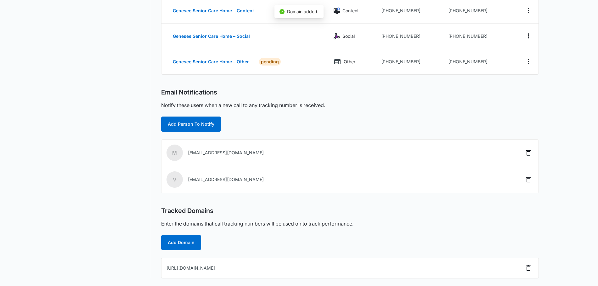
scroll to position [145, 0]
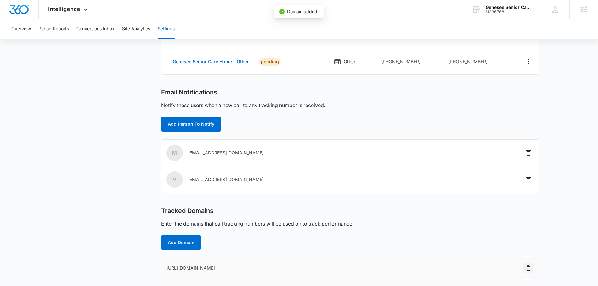
click at [530, 268] on icon "Delete" at bounding box center [528, 268] width 4 height 6
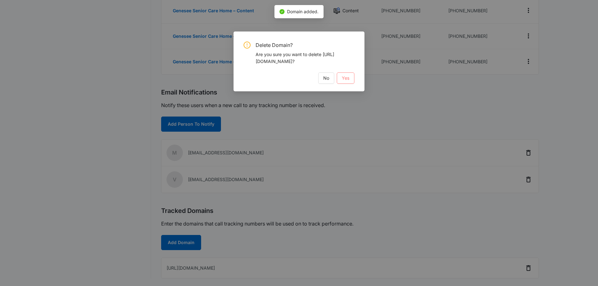
click at [348, 81] on span "Yes" at bounding box center [346, 78] width 8 height 7
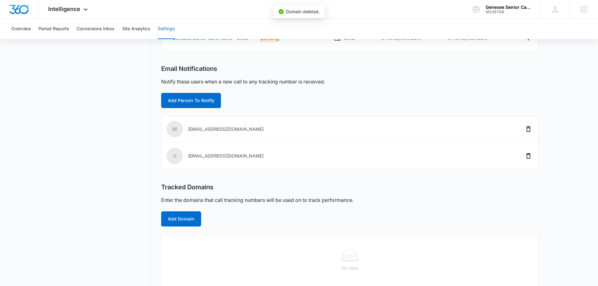
scroll to position [177, 0]
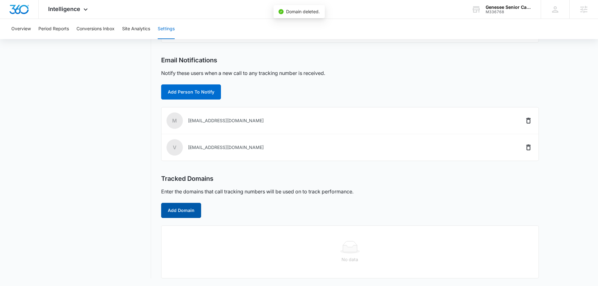
click at [172, 214] on button "Add Domain" at bounding box center [181, 210] width 40 height 15
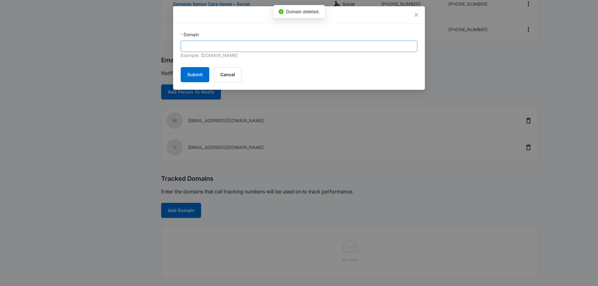
click at [214, 41] on div "Domain Example: marketing360.com" at bounding box center [299, 45] width 237 height 28
click at [214, 44] on input "Domain" at bounding box center [299, 46] width 237 height 11
paste input "https://geneseeafh.com/"
drag, startPoint x: 199, startPoint y: 45, endPoint x: 175, endPoint y: 45, distance: 24.2
click at [175, 45] on div "Domain https://geneseeafh.com Example: marketing360.com Submit Cancel" at bounding box center [299, 57] width 252 height 66
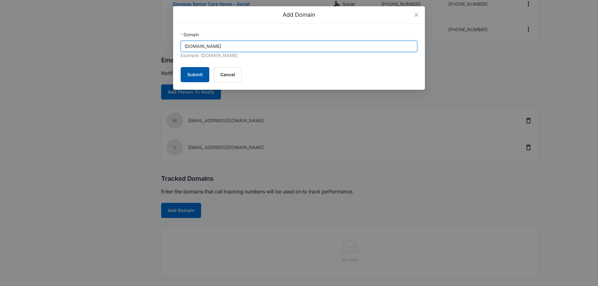
type input "geneseeafh.com"
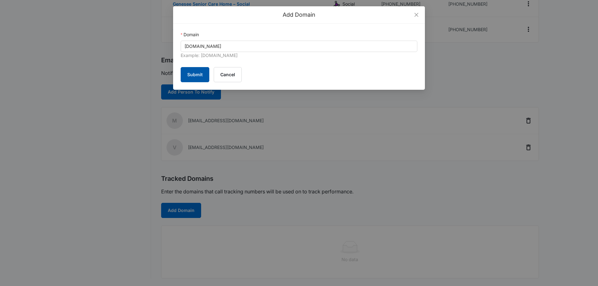
click at [190, 76] on button "Submit" at bounding box center [195, 74] width 29 height 15
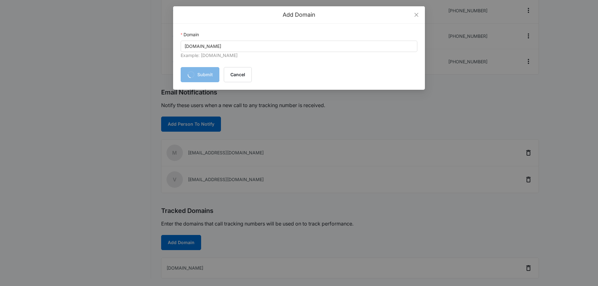
scroll to position [145, 0]
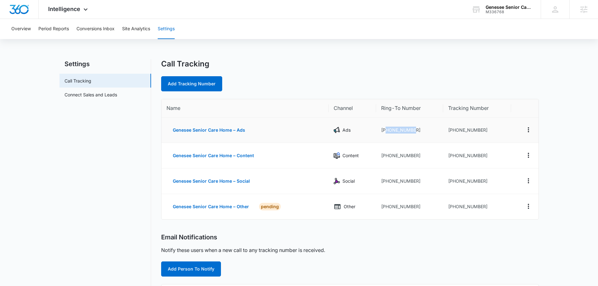
drag, startPoint x: 423, startPoint y: 131, endPoint x: 384, endPoint y: 130, distance: 39.0
click at [384, 130] on td "[PHONE_NUMBER]" at bounding box center [409, 129] width 67 height 25
copy td "2069495950"
drag, startPoint x: 483, startPoint y: 131, endPoint x: 453, endPoint y: 131, distance: 30.5
click at [453, 131] on td "[PHONE_NUMBER]" at bounding box center [477, 129] width 68 height 25
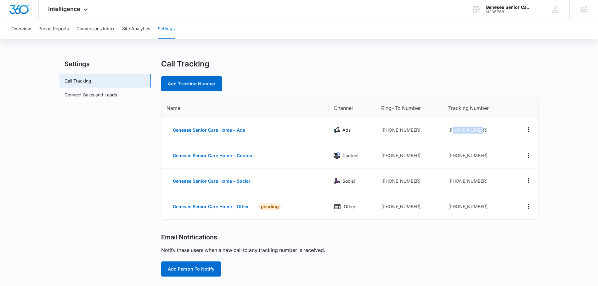
copy td "2068092934"
drag, startPoint x: 483, startPoint y: 156, endPoint x: 444, endPoint y: 156, distance: 39.0
click at [451, 154] on td "[PHONE_NUMBER]" at bounding box center [477, 155] width 68 height 25
copy td "2068092935"
click at [479, 180] on td "[PHONE_NUMBER]" at bounding box center [477, 180] width 68 height 25
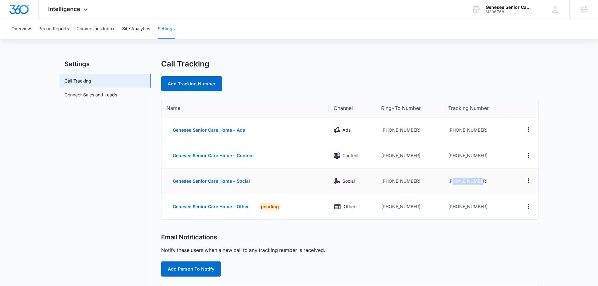
drag, startPoint x: 482, startPoint y: 181, endPoint x: 452, endPoint y: 179, distance: 30.2
click at [452, 179] on td "[PHONE_NUMBER]" at bounding box center [477, 180] width 68 height 25
copy td "2068092936"
drag, startPoint x: 482, startPoint y: 204, endPoint x: 452, endPoint y: 207, distance: 30.4
click at [452, 207] on td "[PHONE_NUMBER]" at bounding box center [477, 206] width 68 height 25
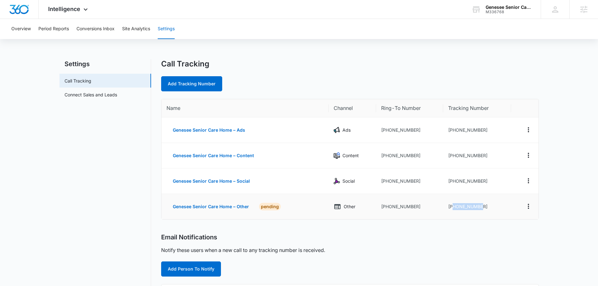
copy td "2068092937"
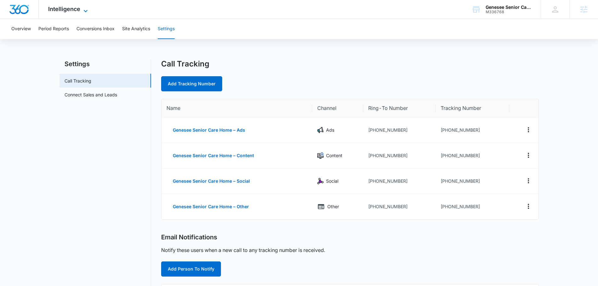
click at [84, 8] on icon at bounding box center [86, 11] width 8 height 8
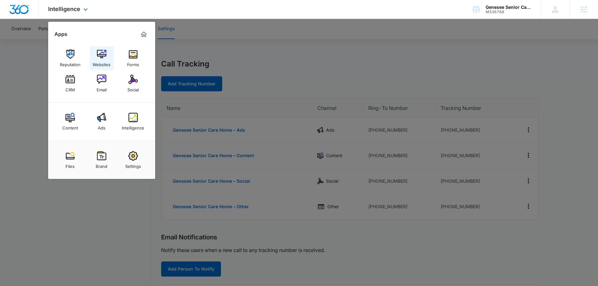
click at [95, 51] on link "Websites" at bounding box center [102, 58] width 24 height 24
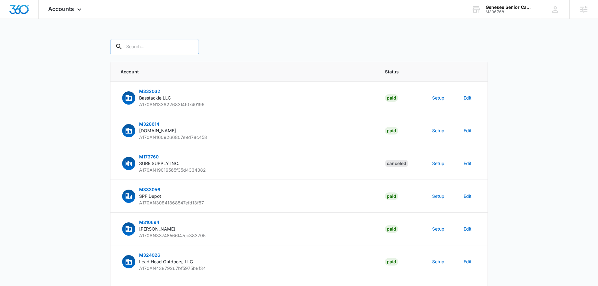
click at [144, 46] on input "text" at bounding box center [154, 46] width 89 height 15
paste input "M336768"
type input "M336768"
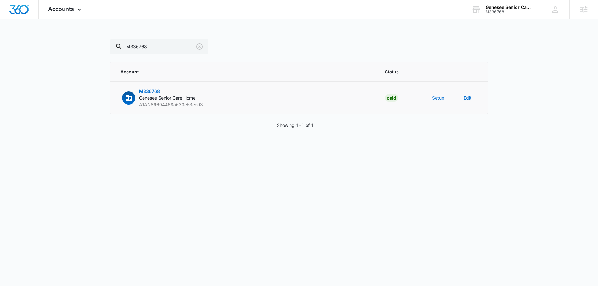
click at [439, 97] on button "Setup" at bounding box center [438, 97] width 12 height 7
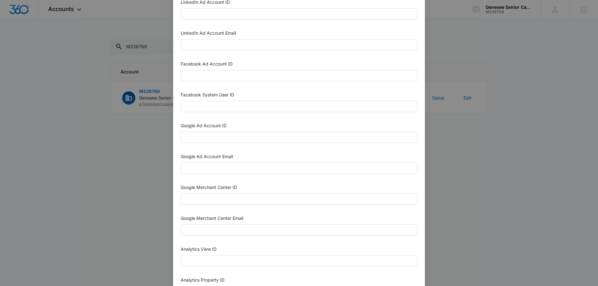
scroll to position [104, 0]
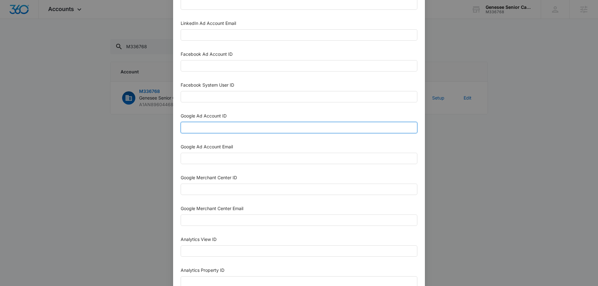
click at [219, 125] on input "Google Ad Account ID" at bounding box center [299, 127] width 237 height 11
paste input "284-734-6939"
type input "284-734-6939"
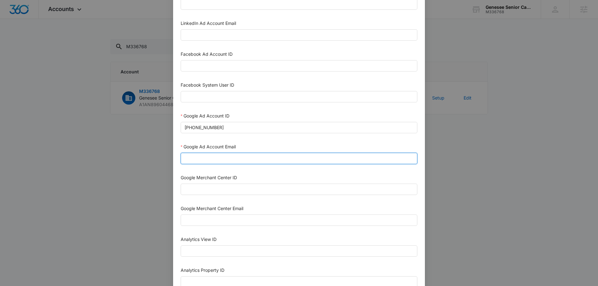
click at [215, 162] on input "Google Ad Account Email" at bounding box center [299, 158] width 237 height 11
type input "m360+accounts1025@madwiremedia.com"
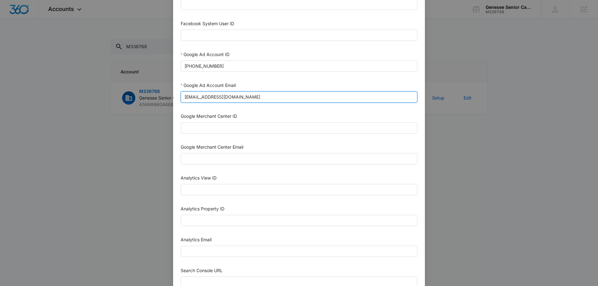
scroll to position [171, 0]
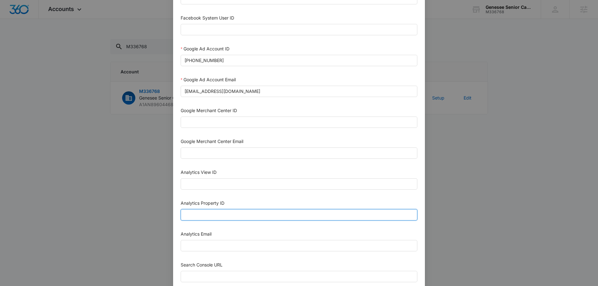
click at [210, 213] on input "Analytics Property ID" at bounding box center [299, 214] width 237 height 11
paste input "508829287"
type input "508829287"
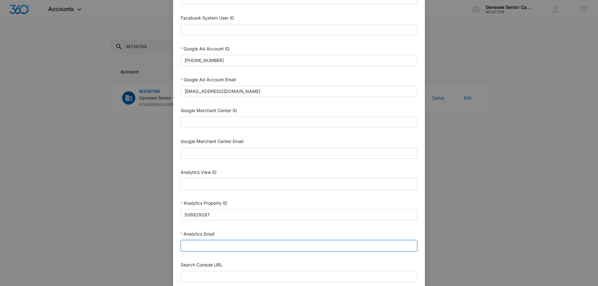
click at [193, 243] on input "Analytics Email" at bounding box center [299, 245] width 237 height 11
type input "m360+accounts1025@madwiremedia.com"
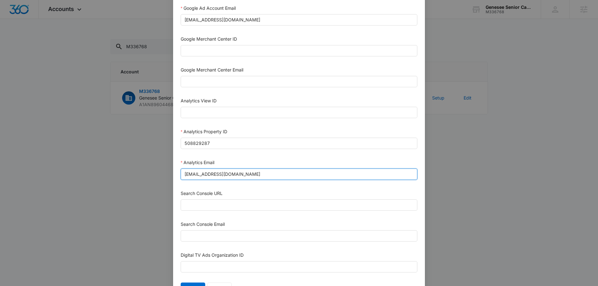
scroll to position [260, 0]
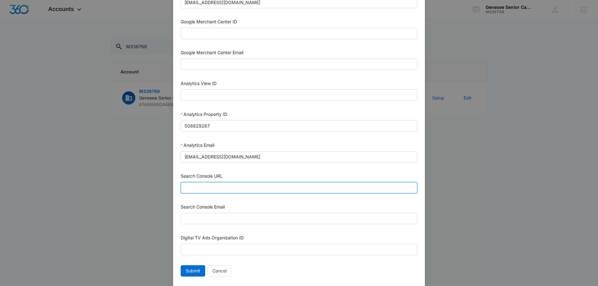
click at [234, 186] on input "Search Console URL" at bounding box center [299, 187] width 237 height 11
paste input "https://geneseeafh.com/"
drag, startPoint x: 196, startPoint y: 187, endPoint x: 218, endPoint y: 185, distance: 22.2
click at [196, 187] on input "https://geneseeafh.com/" at bounding box center [299, 187] width 237 height 11
type input "https://geneseeafh.com/"
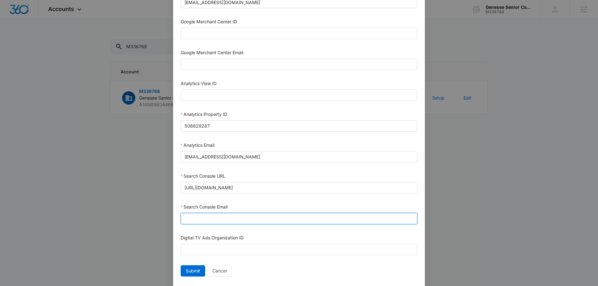
click at [195, 215] on input "Search Console Email" at bounding box center [299, 218] width 237 height 11
type input "M360+Accounts1025@madwiremedia.com"
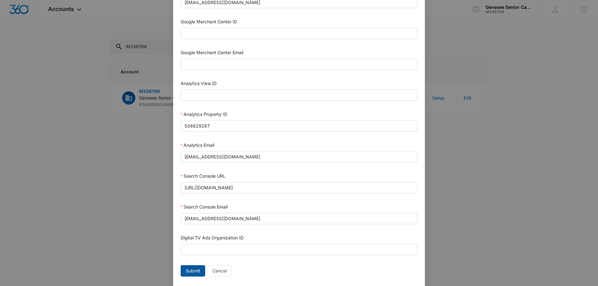
click at [192, 270] on span "Submit" at bounding box center [193, 270] width 14 height 7
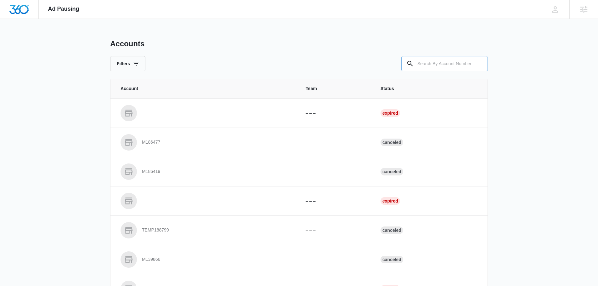
click at [438, 61] on input "text" at bounding box center [444, 63] width 87 height 15
type input "M336768"
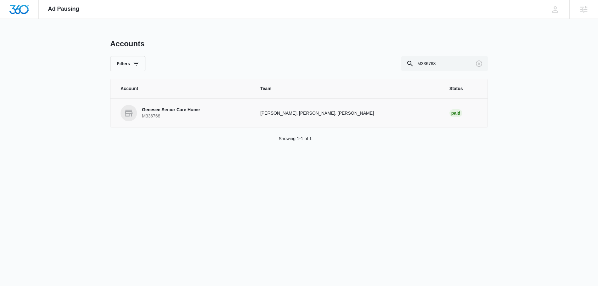
click at [199, 110] on p "Genesee Senior Care Home" at bounding box center [171, 110] width 58 height 6
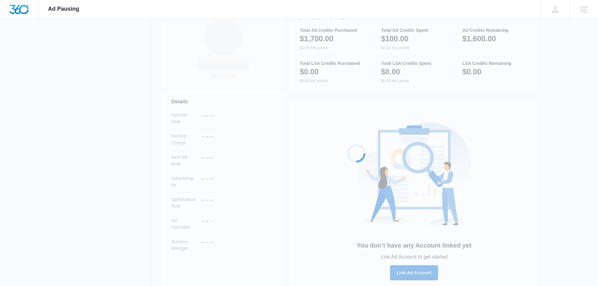
scroll to position [115, 0]
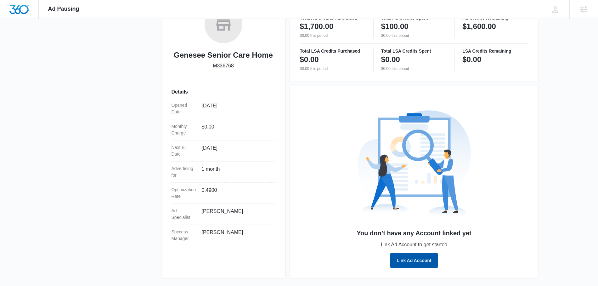
click at [399, 259] on button "Link Ad Account" at bounding box center [414, 260] width 48 height 15
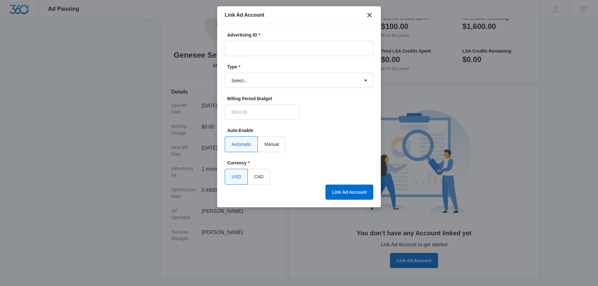
type input "$0.00"
click at [251, 48] on input "Advertising ID *" at bounding box center [299, 48] width 148 height 15
paste input "[PHONE_NUMBER]"
type input "[PHONE_NUMBER]"
click at [264, 76] on select "Select... Bing Ads Facebook Ads Google Ads" at bounding box center [299, 80] width 148 height 15
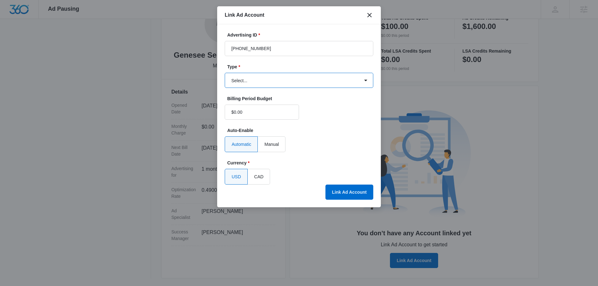
select select "google"
click at [225, 73] on select "Select... Bing Ads Facebook Ads Google Ads" at bounding box center [299, 80] width 148 height 15
click at [341, 190] on button "Link Ad Account" at bounding box center [349, 191] width 48 height 15
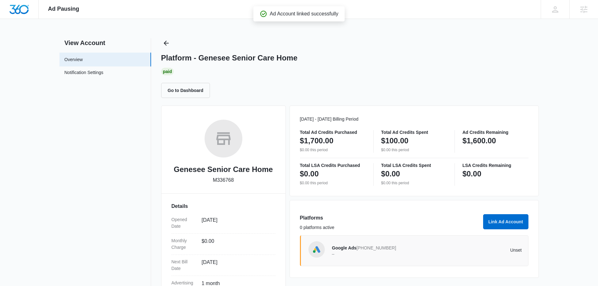
scroll to position [0, 0]
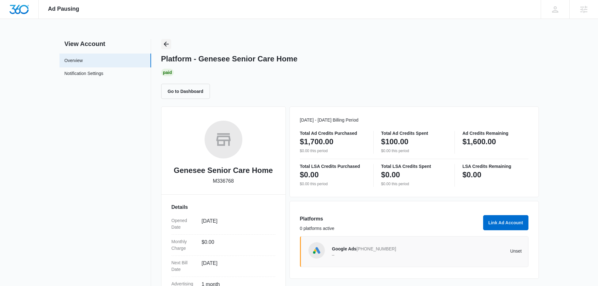
click at [166, 44] on icon "Back" at bounding box center [166, 44] width 5 height 5
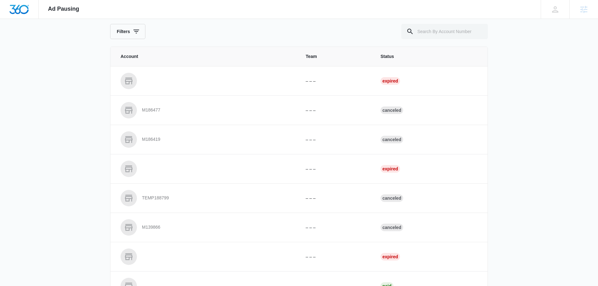
scroll to position [33, 0]
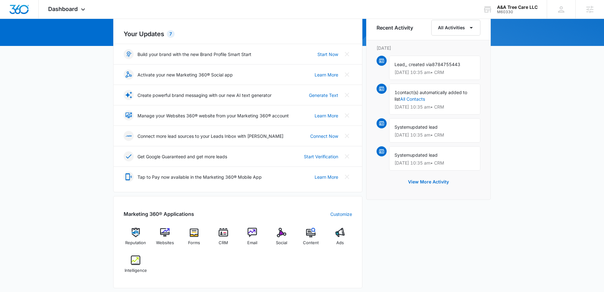
scroll to position [111, 0]
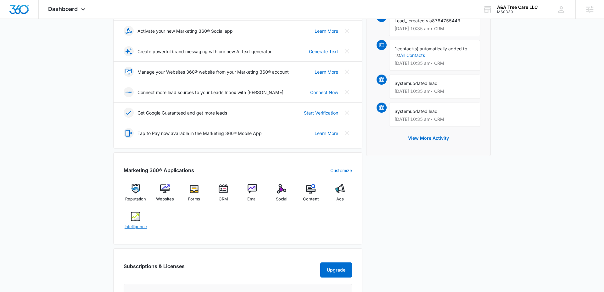
click at [133, 218] on img at bounding box center [135, 216] width 9 height 9
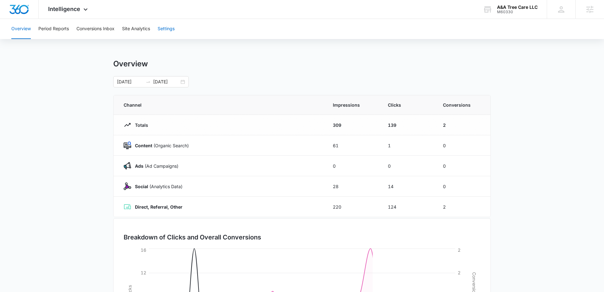
click at [171, 25] on button "Settings" at bounding box center [166, 29] width 17 height 20
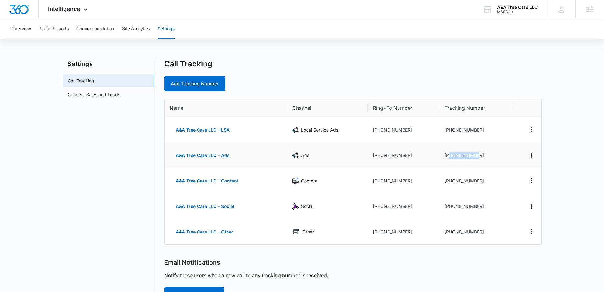
drag, startPoint x: 480, startPoint y: 154, endPoint x: 449, endPoint y: 154, distance: 31.8
click at [449, 154] on td "+19045521705" at bounding box center [475, 155] width 73 height 25
copy td "9045521705"
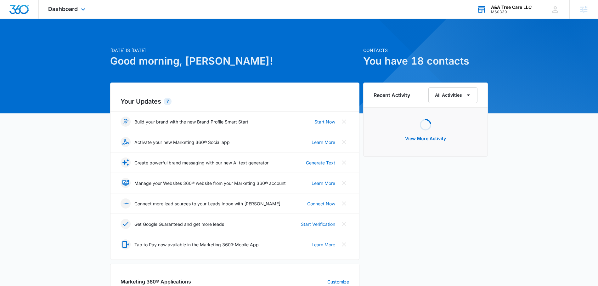
drag, startPoint x: 518, startPoint y: 9, endPoint x: 520, endPoint y: 12, distance: 3.8
click at [518, 9] on div "A&A Tree Care LLC" at bounding box center [511, 7] width 41 height 5
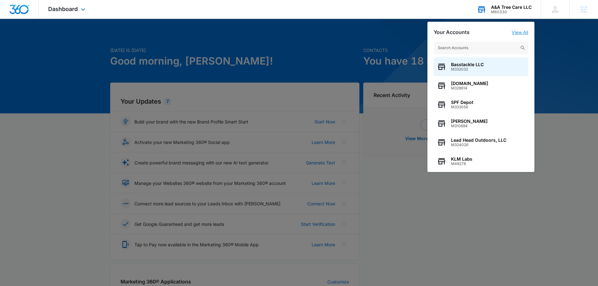
click at [521, 33] on link "View All" at bounding box center [520, 32] width 16 height 5
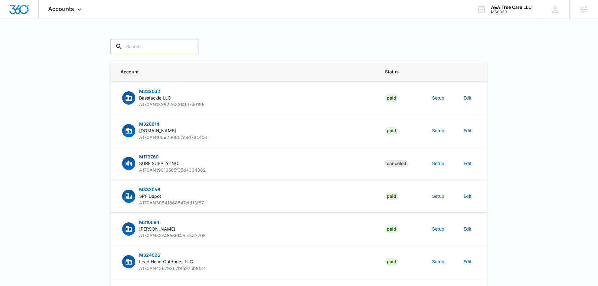
click at [160, 48] on input "text" at bounding box center [154, 46] width 89 height 15
type input "M60330"
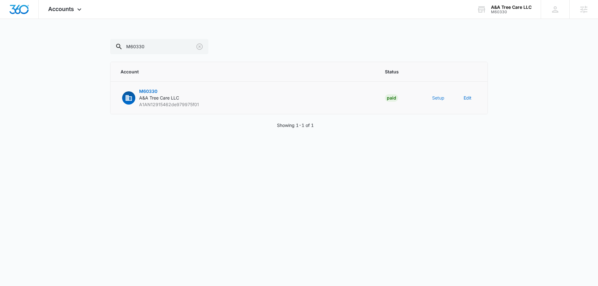
click at [434, 100] on button "Setup" at bounding box center [438, 97] width 12 height 7
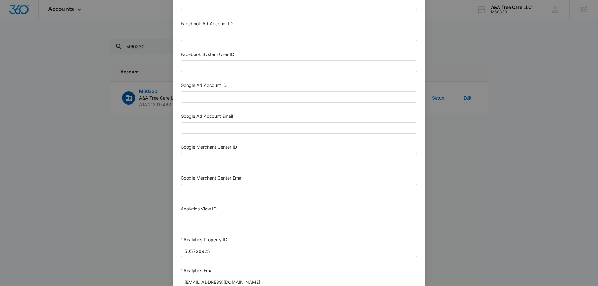
scroll to position [126, 0]
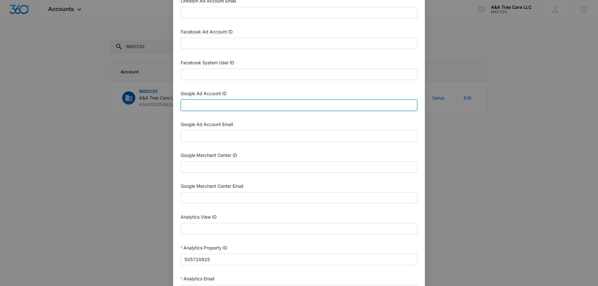
click at [230, 104] on input "Google Ad Account ID" at bounding box center [299, 104] width 237 height 11
paste input "168-905-3907"
type input "168-905-3907"
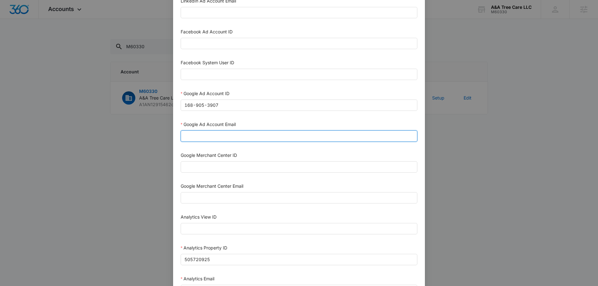
click at [240, 134] on input "Google Ad Account Email" at bounding box center [299, 135] width 237 height 11
click at [210, 136] on input "Google Ad Account Email" at bounding box center [299, 135] width 237 height 11
paste input "m360+accounts1029@madwiremedia.com"
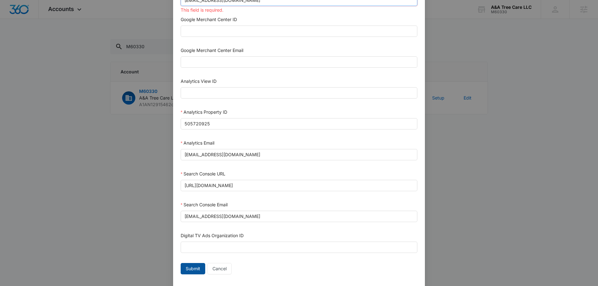
scroll to position [272, 0]
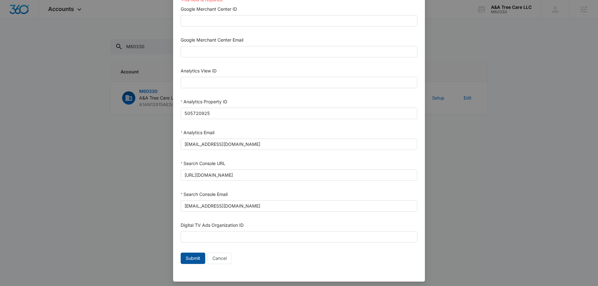
type input "m360+accounts1029@madwiremedia.com"
click at [196, 257] on span "Submit" at bounding box center [193, 258] width 14 height 7
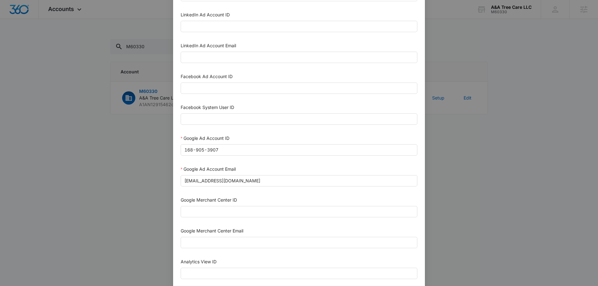
scroll to position [53, 0]
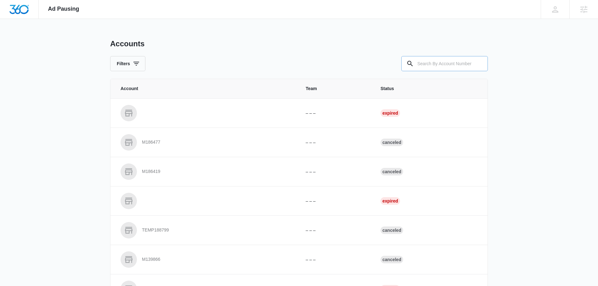
click at [430, 60] on input "text" at bounding box center [444, 63] width 87 height 15
paste input "M60330"
type input "M60330"
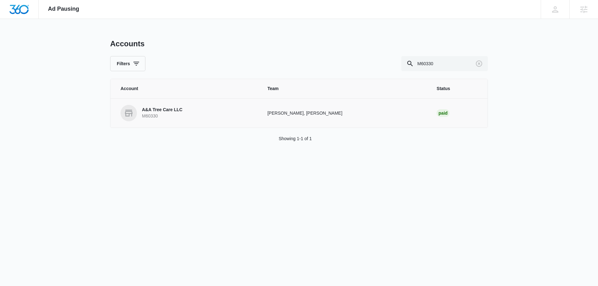
click at [177, 112] on p "A&A Tree Care LLC" at bounding box center [162, 110] width 41 height 6
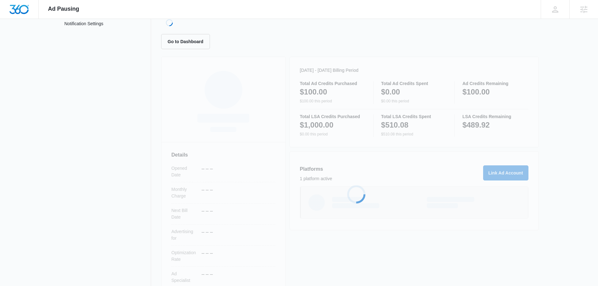
scroll to position [56, 0]
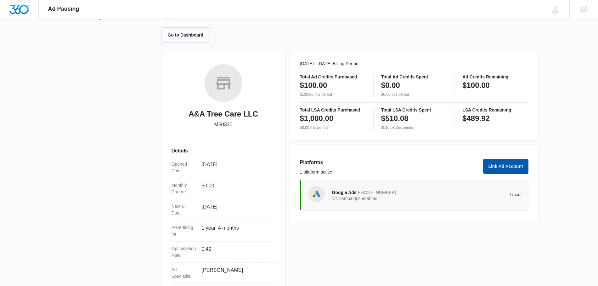
click at [504, 168] on button "Link Ad Account" at bounding box center [505, 166] width 45 height 15
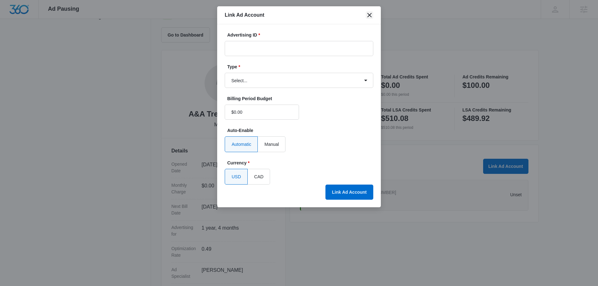
click at [371, 14] on icon "close" at bounding box center [370, 15] width 8 height 8
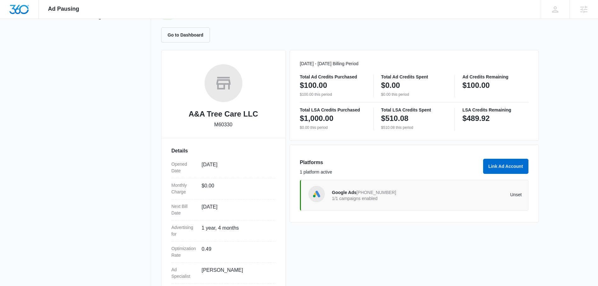
click at [395, 187] on div "Google Ads [PHONE_NUMBER] 1/1 campaigns enabled Unset" at bounding box center [427, 195] width 190 height 18
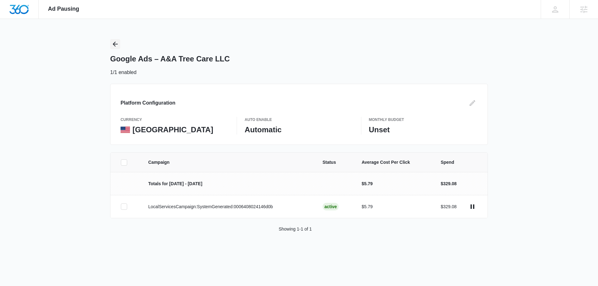
click at [118, 42] on icon "Back" at bounding box center [115, 44] width 8 height 8
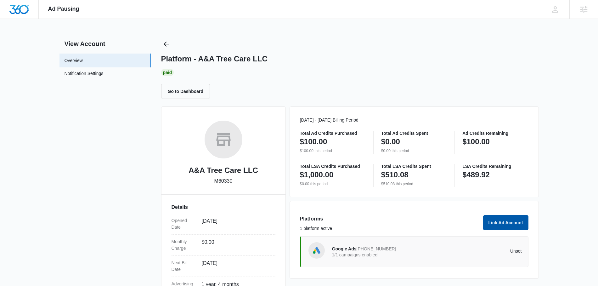
click at [495, 223] on button "Link Ad Account" at bounding box center [505, 222] width 45 height 15
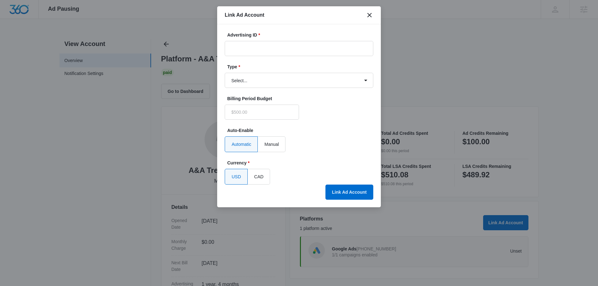
type input "$0.00"
click at [267, 51] on input "Advertising ID *" at bounding box center [299, 48] width 148 height 15
paste input "168-905-3907"
type input "168-905-3907"
click at [270, 80] on select "Select... Bing Ads Facebook Ads Google Ads" at bounding box center [299, 80] width 148 height 15
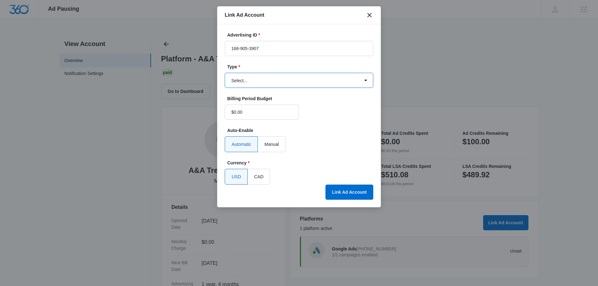
select select "google"
click at [225, 73] on select "Select... Bing Ads Facebook Ads Google Ads" at bounding box center [299, 80] width 148 height 15
click at [343, 191] on button "Link Ad Account" at bounding box center [349, 191] width 48 height 15
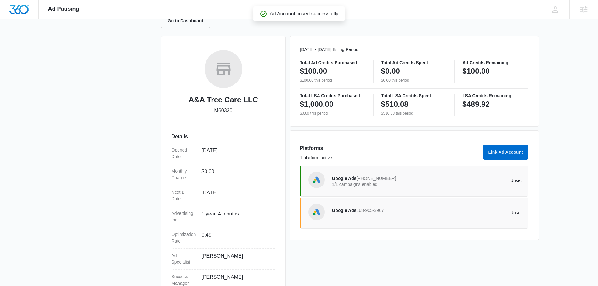
scroll to position [90, 0]
